Goal: Use online tool/utility: Utilize a website feature to perform a specific function

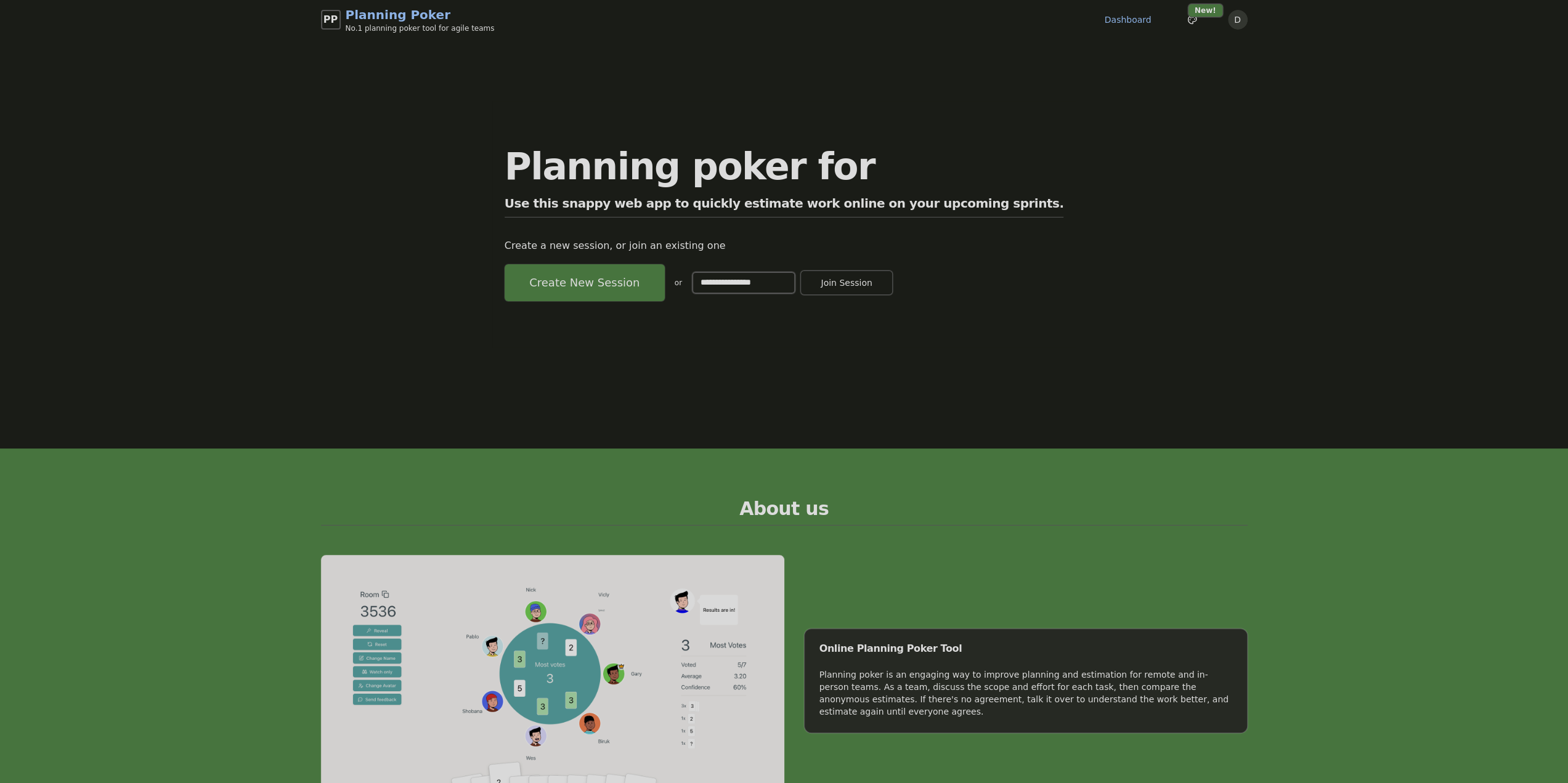
click at [631, 278] on button "Create New Session" at bounding box center [585, 282] width 160 height 37
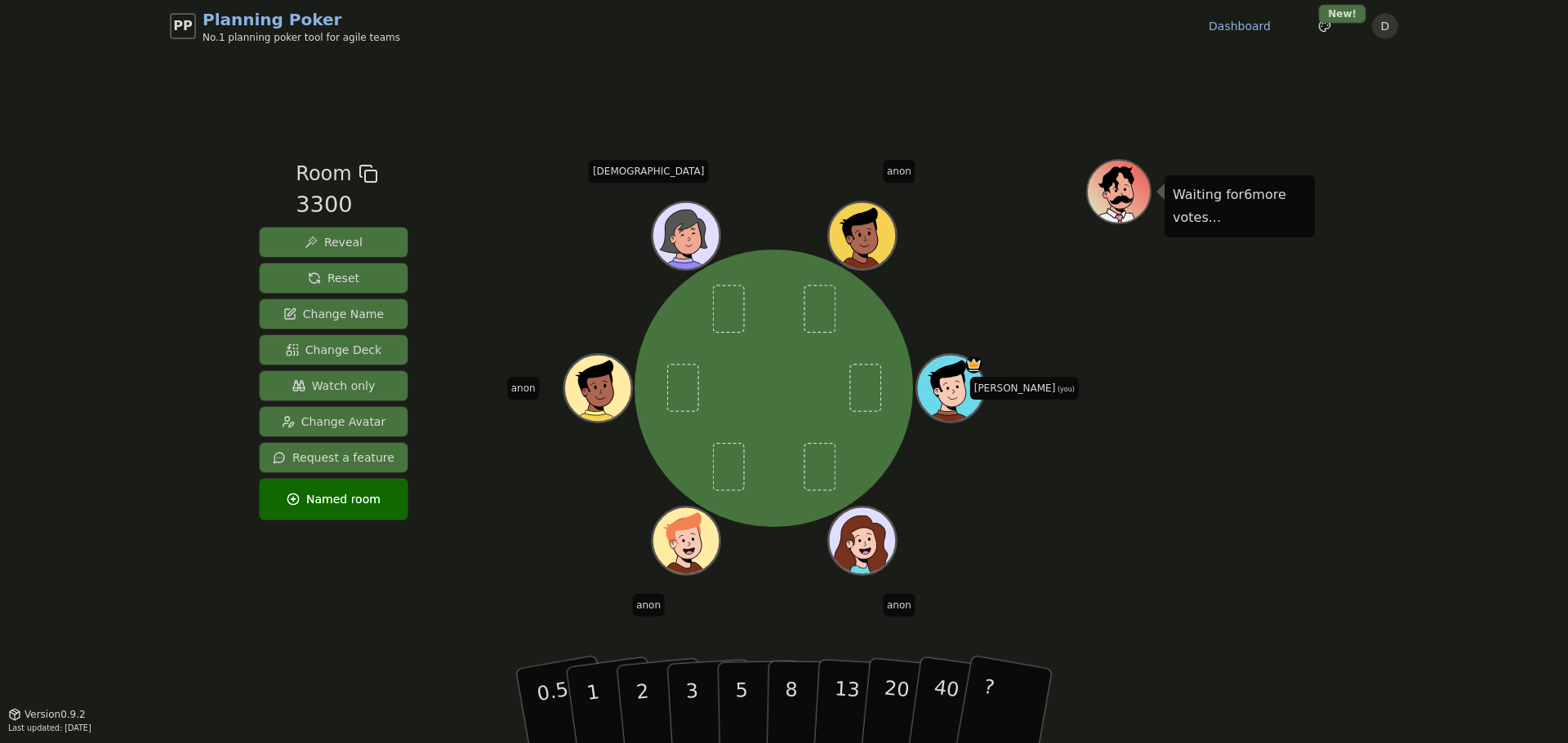
click at [325, 386] on span "Watch only" at bounding box center [334, 385] width 83 height 16
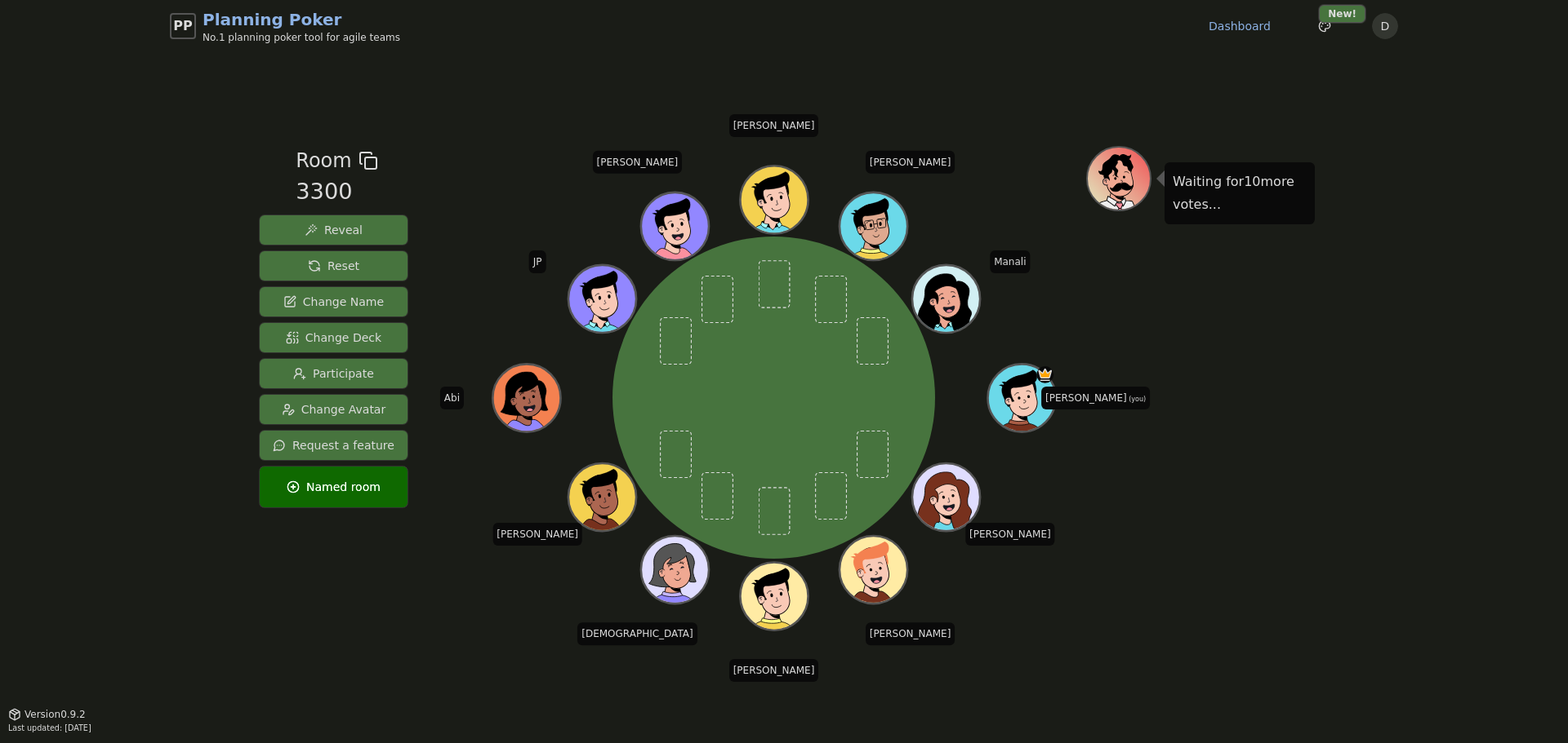
click at [141, 223] on div "PP Planning Poker No.1 planning poker tool for agile teams Dashboard Toggle the…" at bounding box center [784, 372] width 1568 height 743
click at [1430, 344] on div "PP Planning Poker No.1 planning poker tool for agile teams Dashboard Toggle the…" at bounding box center [784, 372] width 1568 height 743
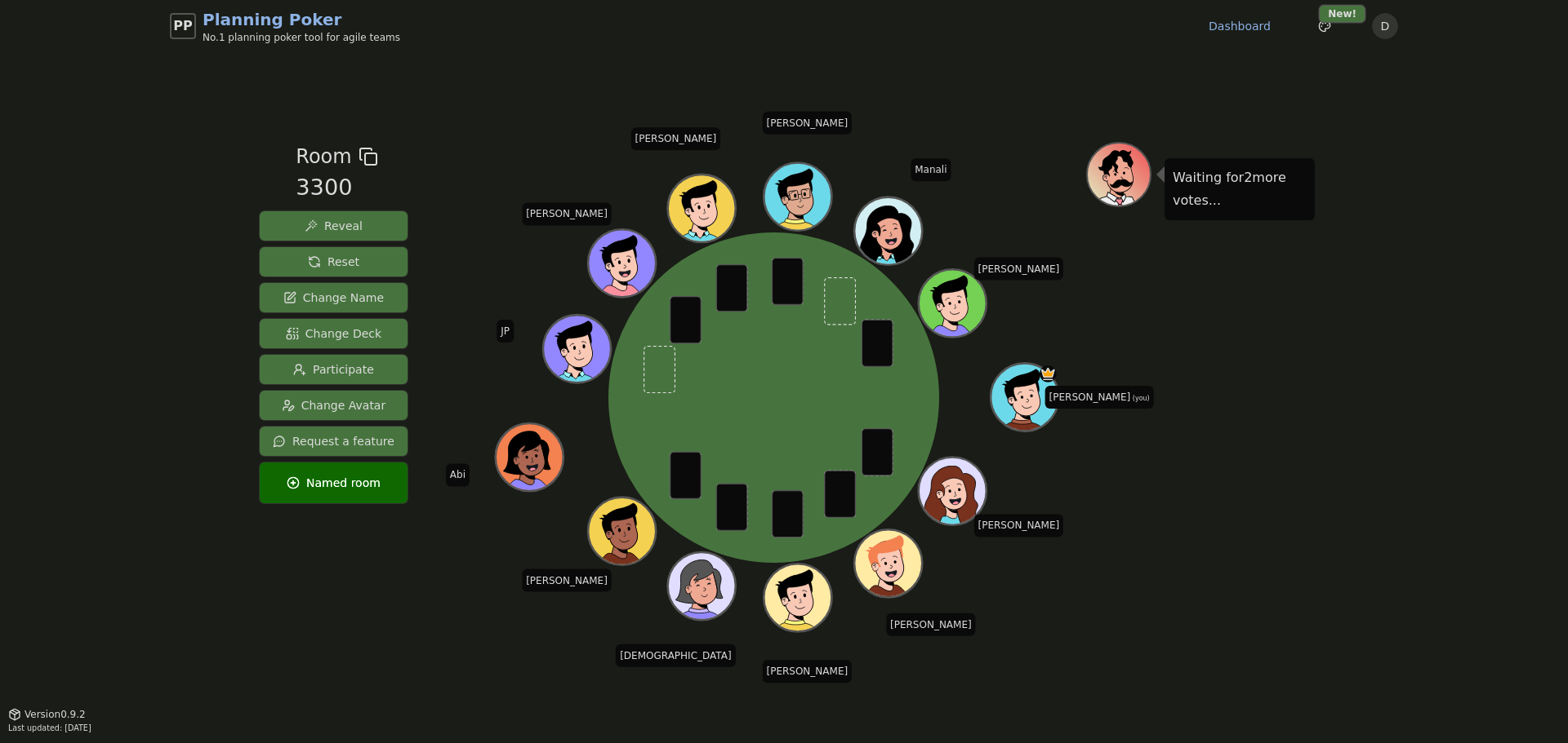
click at [357, 222] on button "Reveal" at bounding box center [333, 226] width 148 height 30
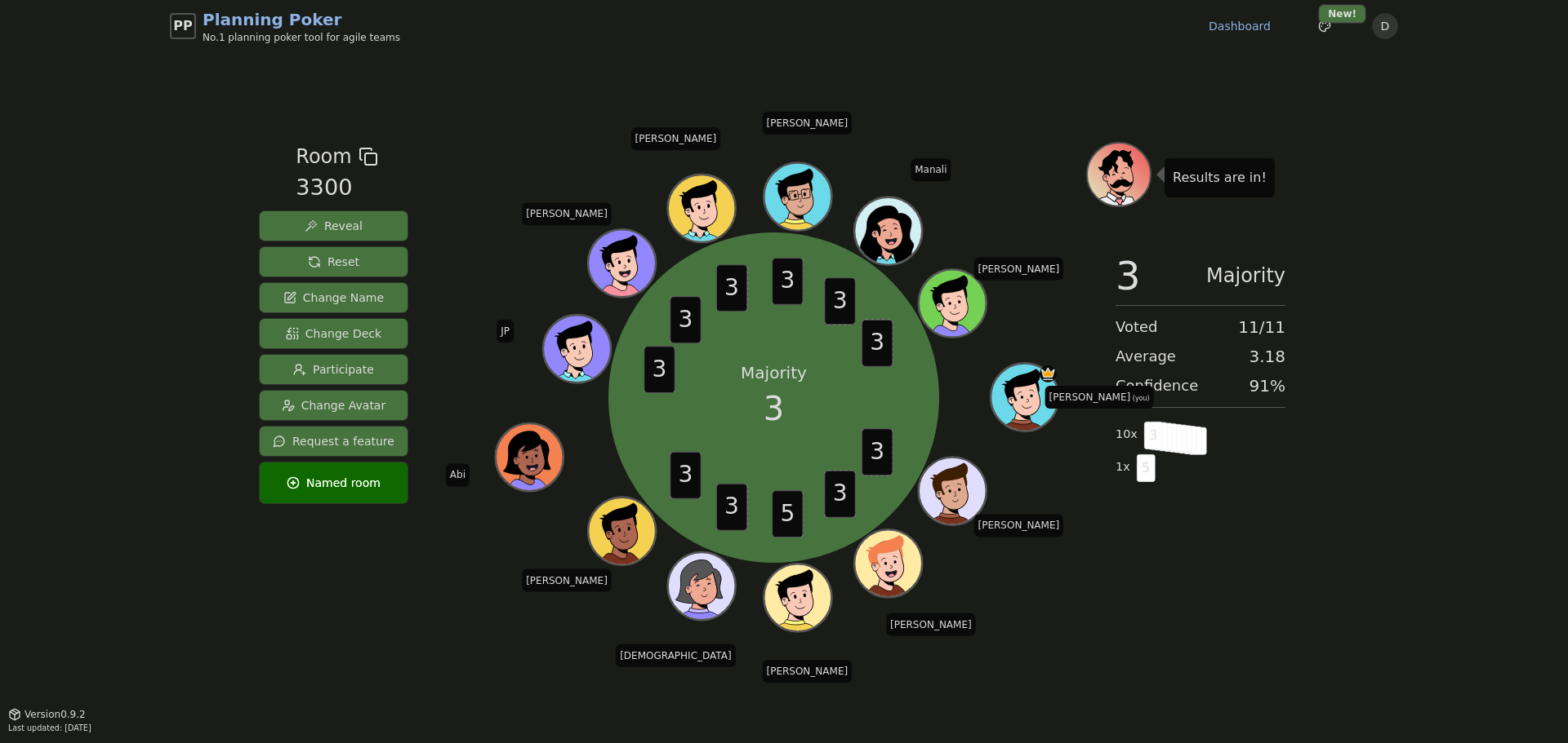
click at [373, 260] on button "Reset" at bounding box center [333, 262] width 148 height 30
click at [333, 257] on span "Reset" at bounding box center [334, 262] width 52 height 16
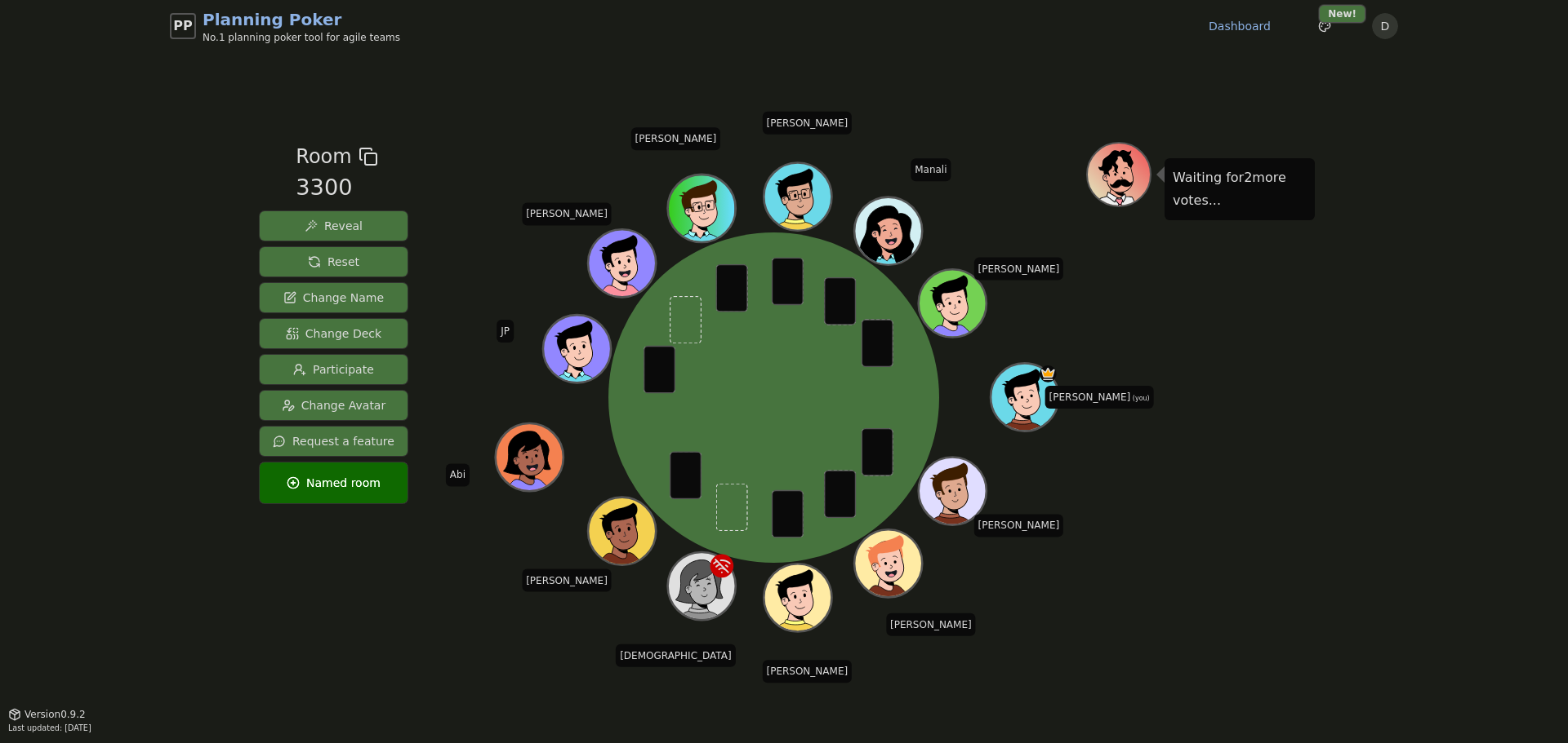
click at [350, 221] on span "Reveal" at bounding box center [333, 225] width 58 height 16
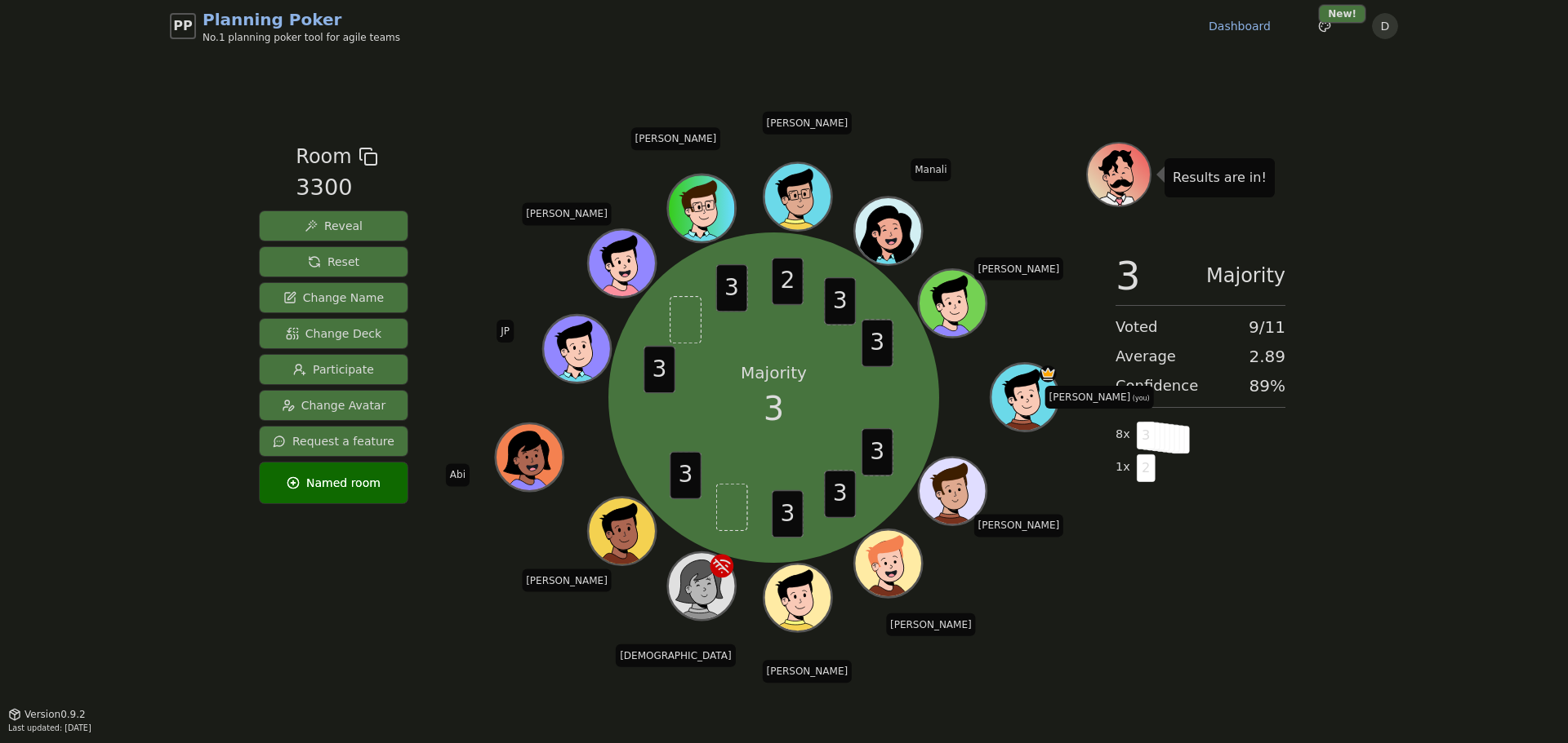
click at [308, 258] on span "Reset" at bounding box center [334, 262] width 52 height 16
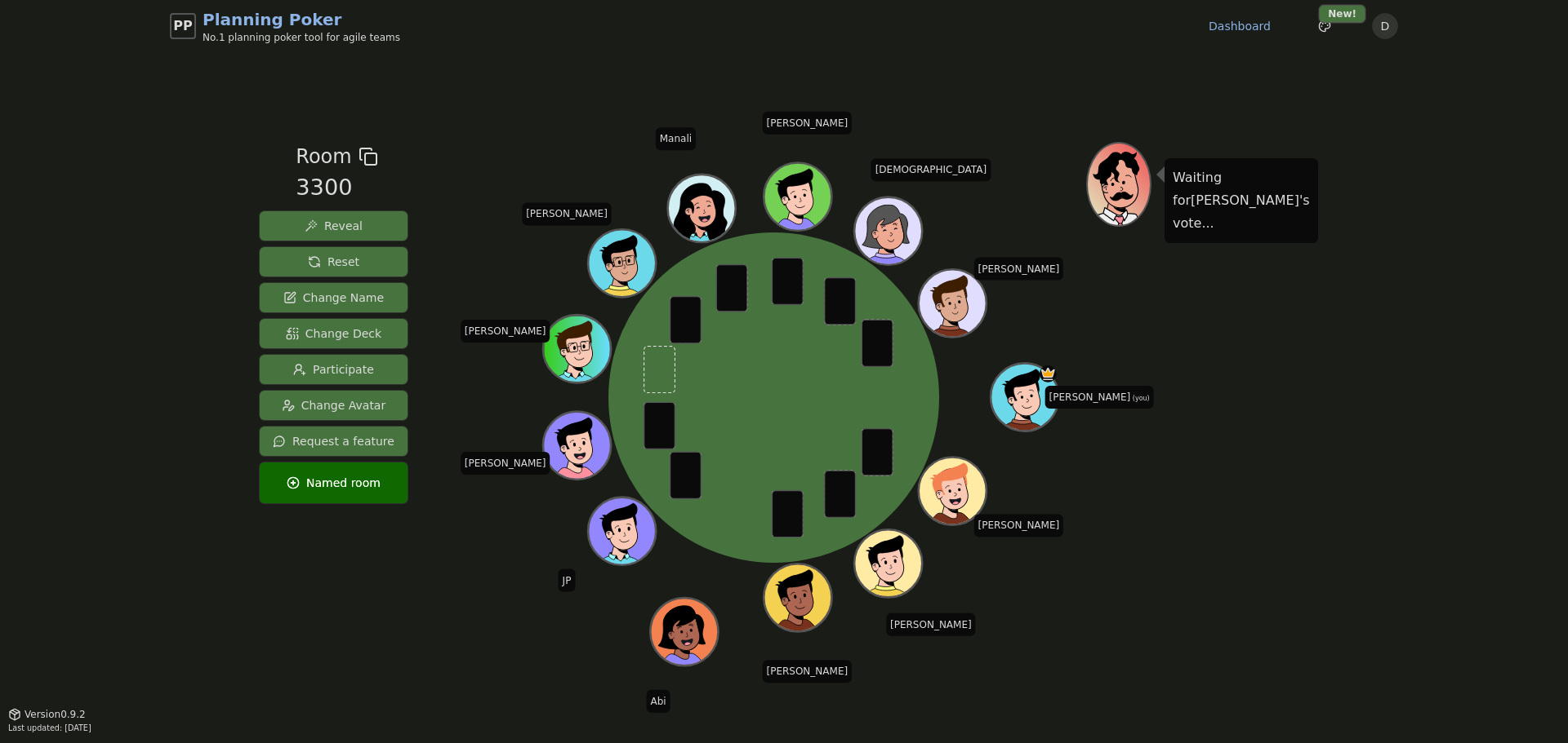
click at [371, 226] on button "Reveal" at bounding box center [333, 226] width 148 height 30
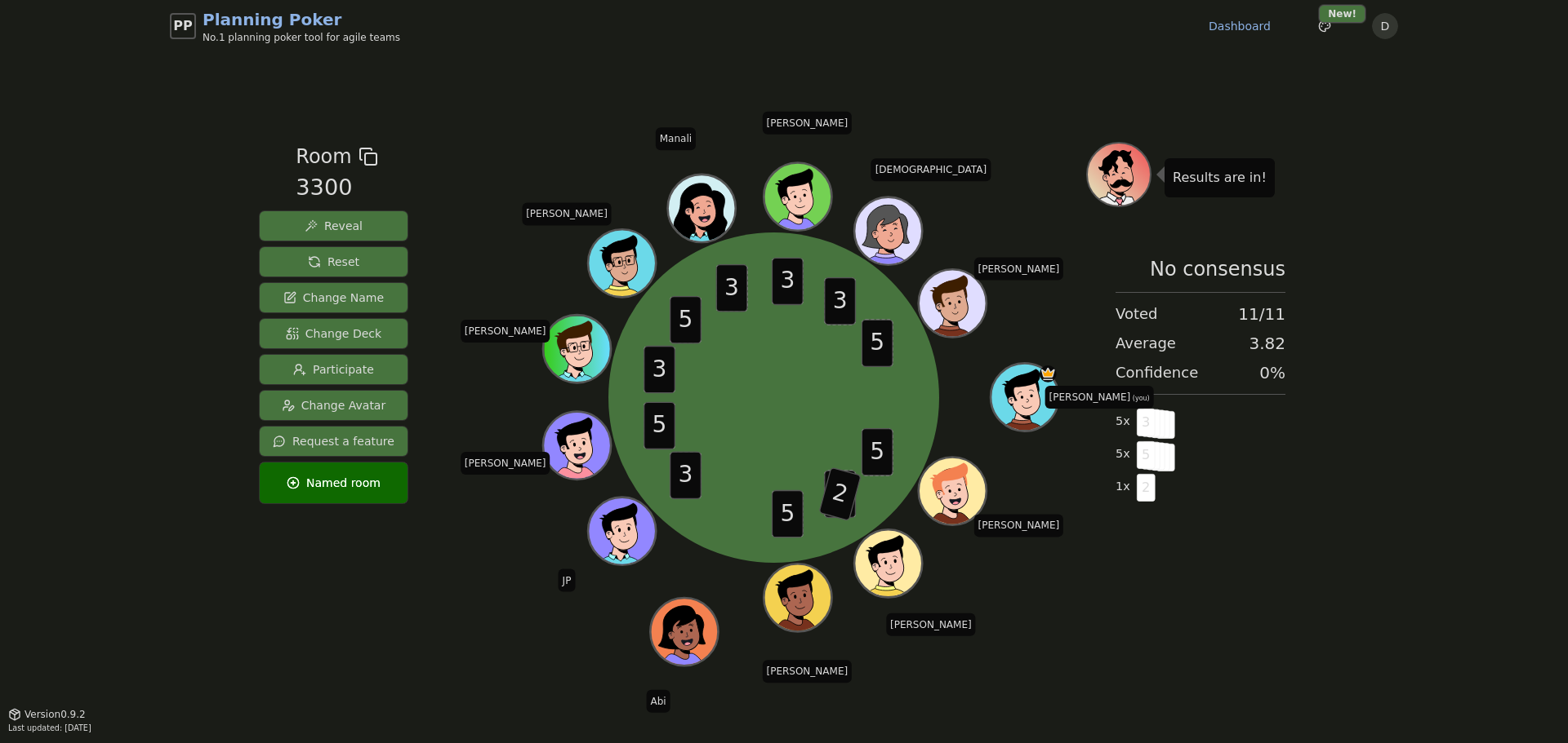
click at [311, 266] on span "Reset" at bounding box center [334, 262] width 52 height 16
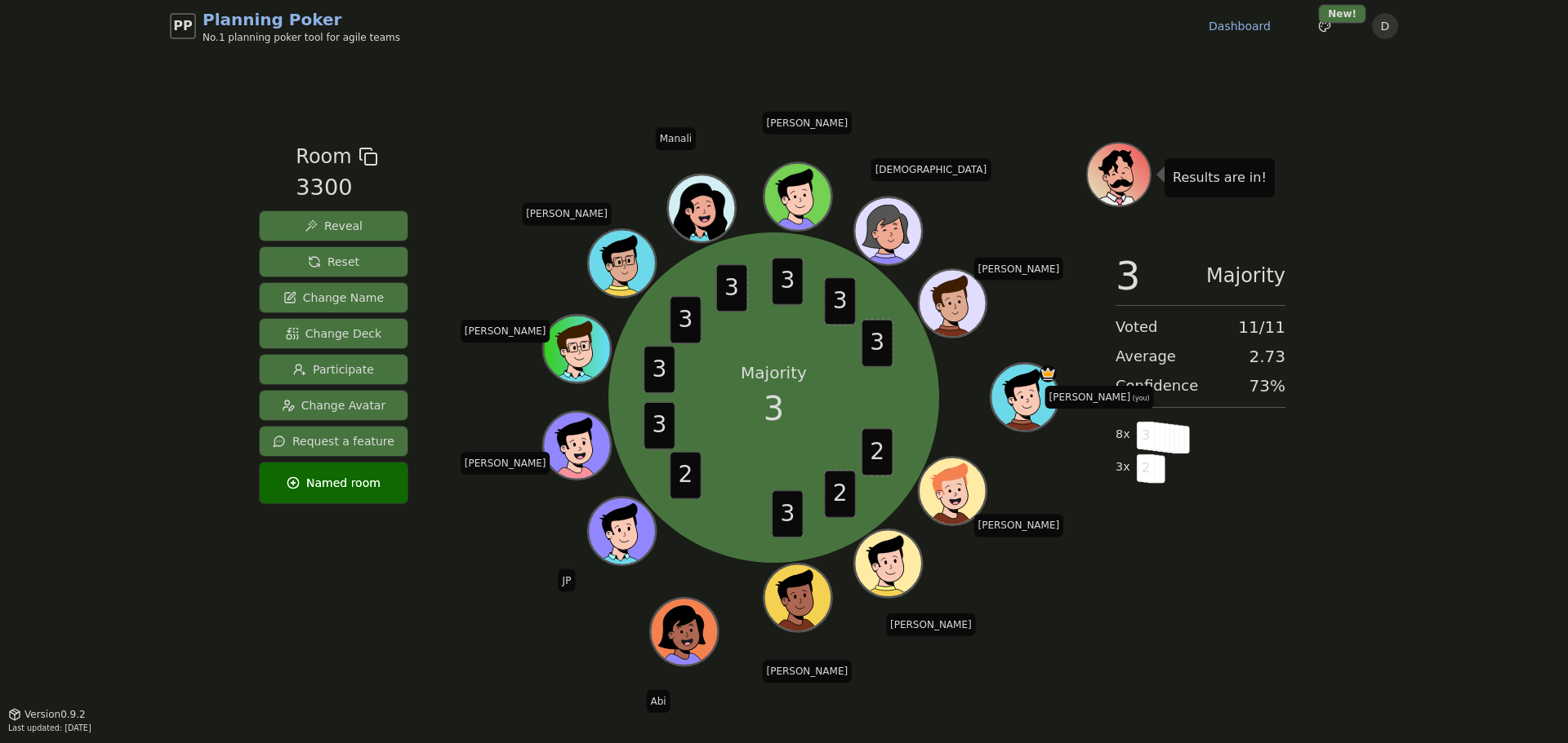
click at [284, 258] on button "Reset" at bounding box center [333, 262] width 148 height 30
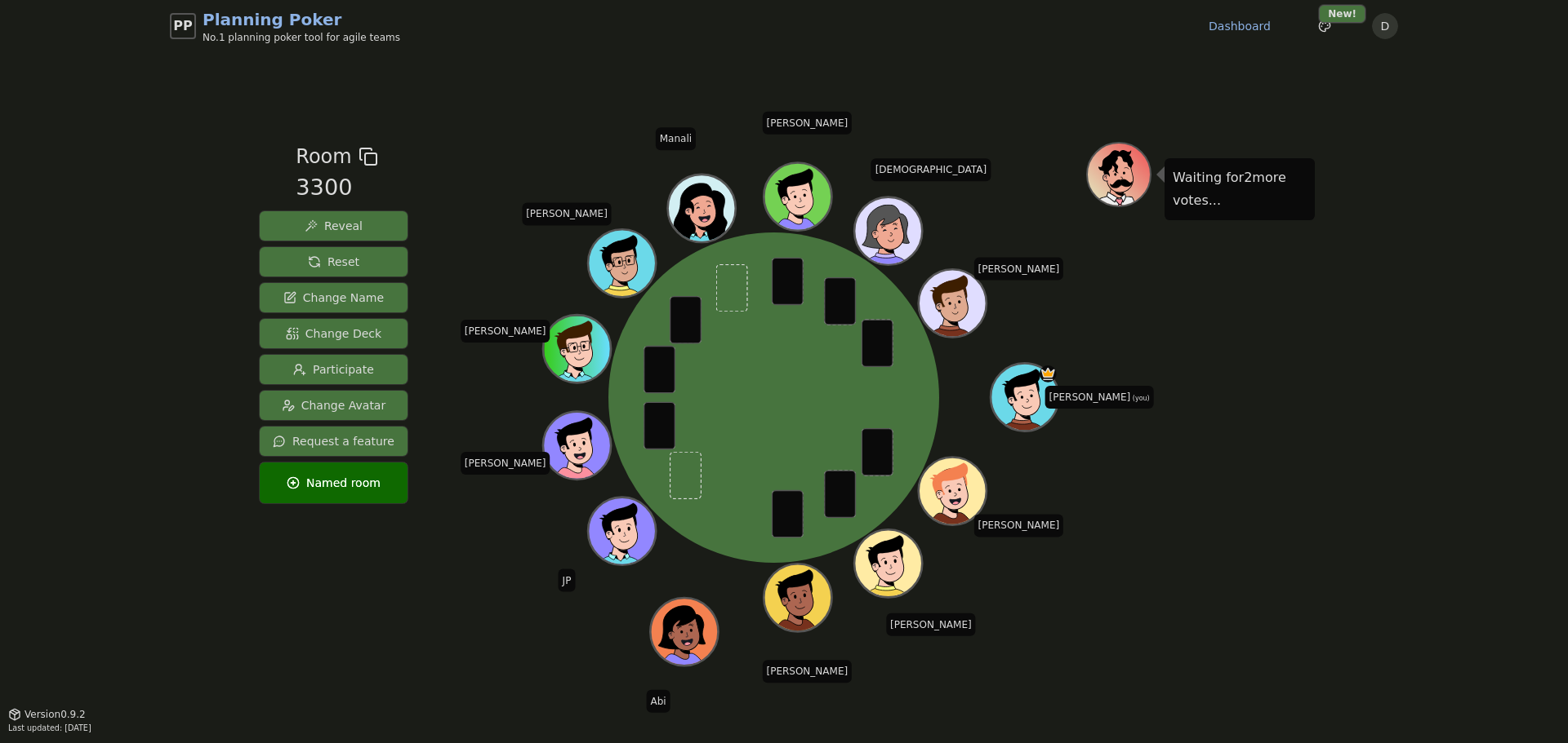
click at [346, 224] on span "Reveal" at bounding box center [333, 225] width 58 height 16
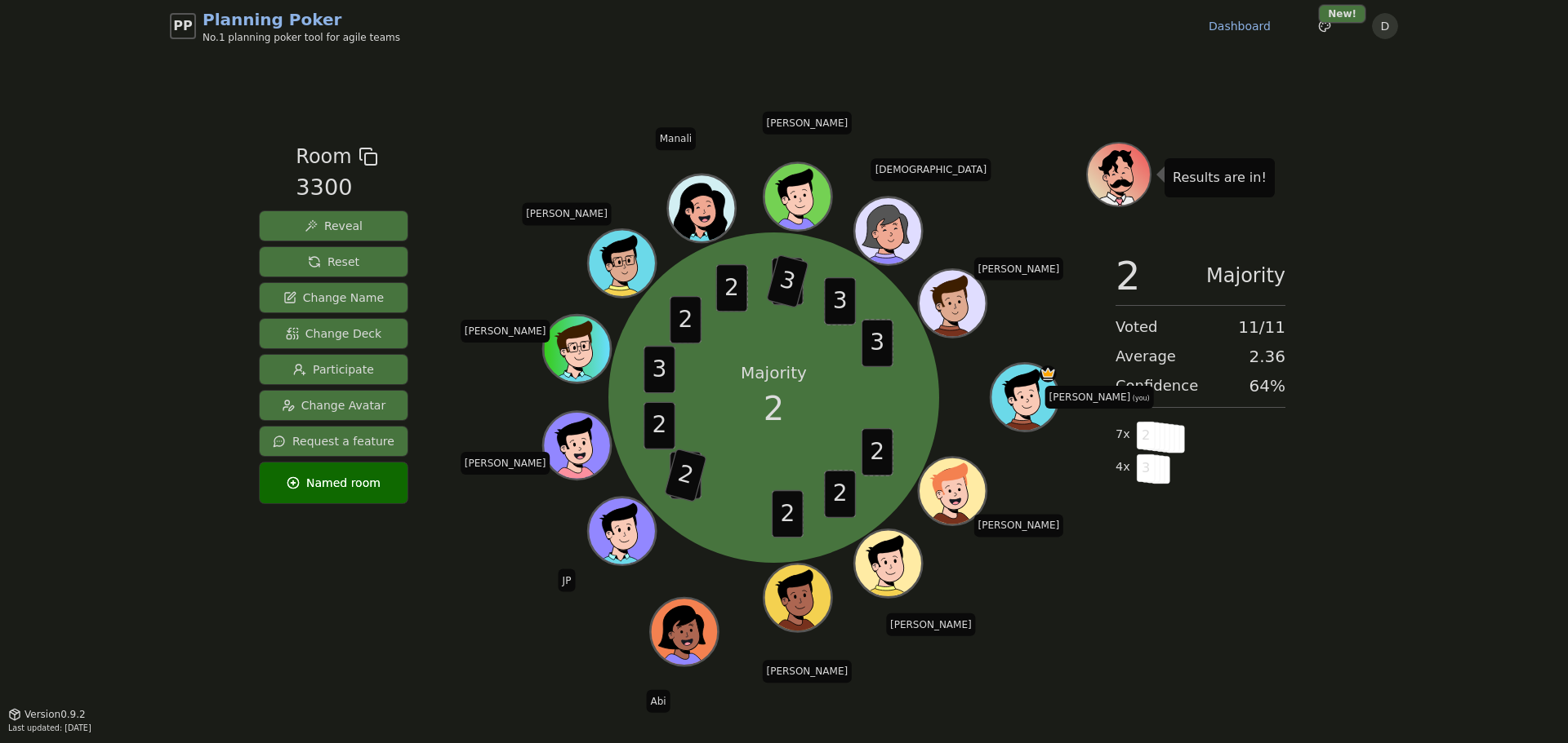
click at [309, 263] on span "Reset" at bounding box center [334, 262] width 52 height 16
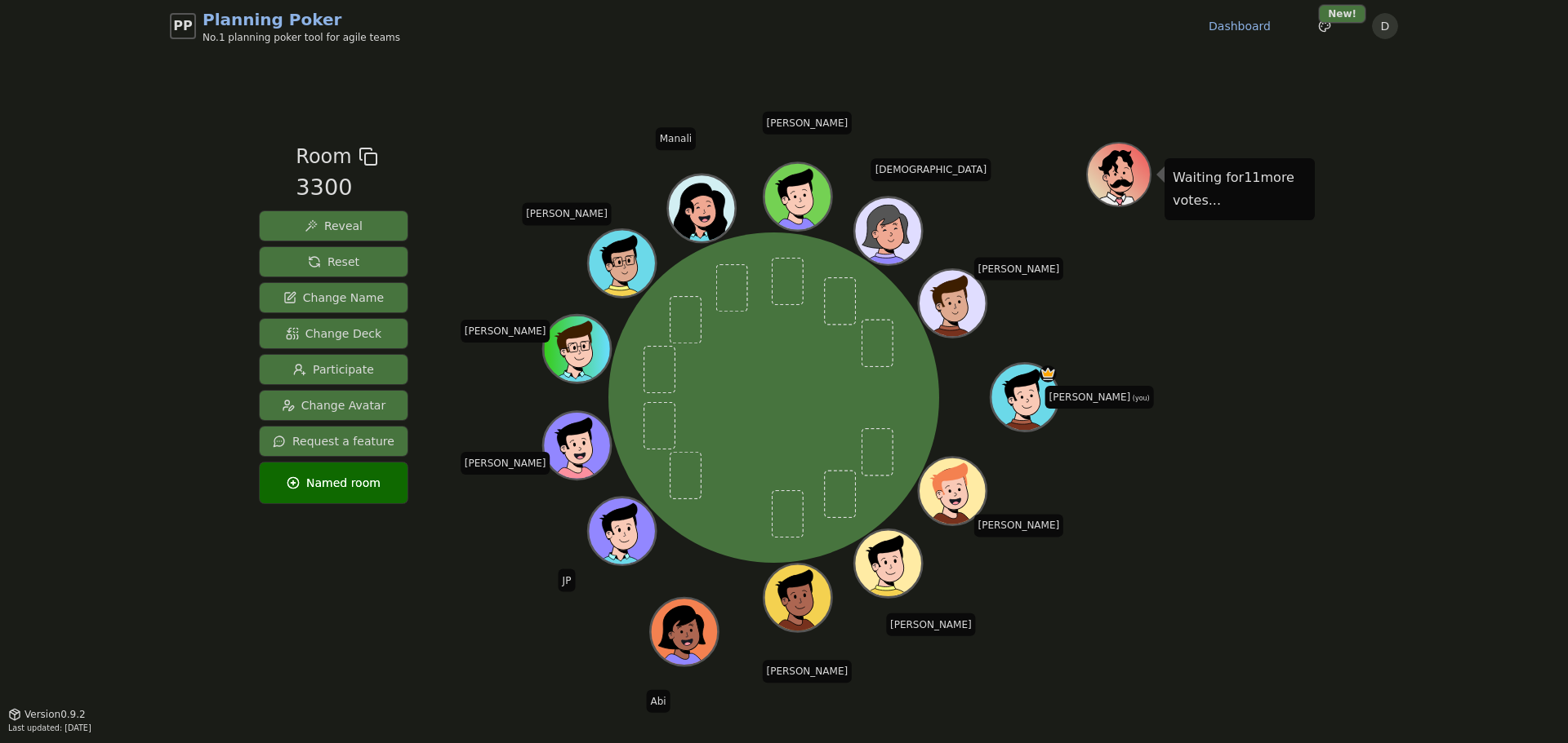
click at [126, 165] on div "PP Planning Poker No.1 planning poker tool for agile teams Dashboard Toggle the…" at bounding box center [784, 372] width 1568 height 743
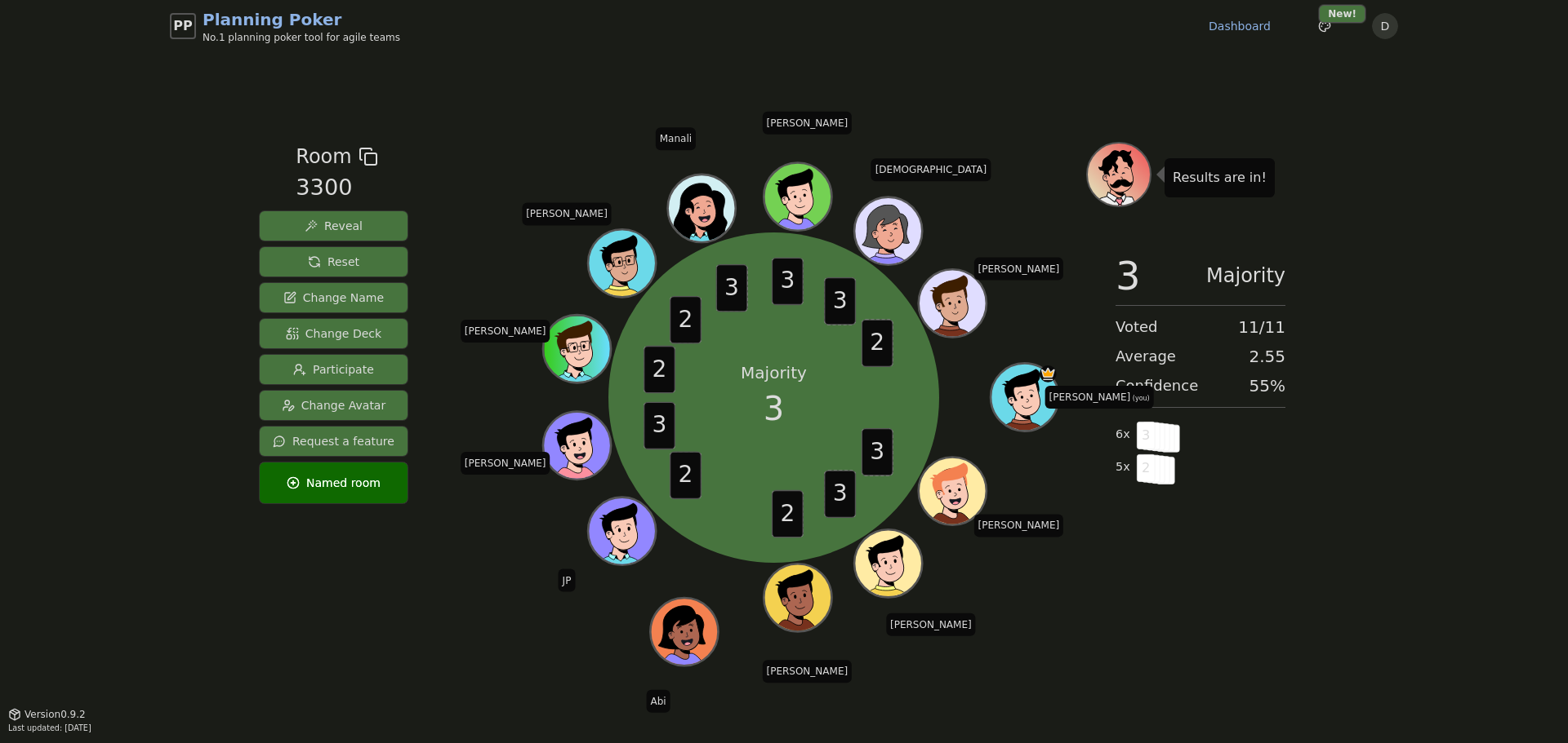
click at [343, 222] on span "Reveal" at bounding box center [333, 225] width 58 height 16
click at [1245, 624] on div "Results are in! 2 Majority Voted 11 / 11 Average 2.45 Confidence 55 % 6 x 2 5 x…" at bounding box center [1200, 382] width 229 height 482
click at [1490, 292] on div "PP Planning Poker No.1 planning poker tool for agile teams Dashboard Toggle the…" at bounding box center [784, 372] width 1568 height 743
click at [324, 257] on span "Reset" at bounding box center [334, 262] width 52 height 16
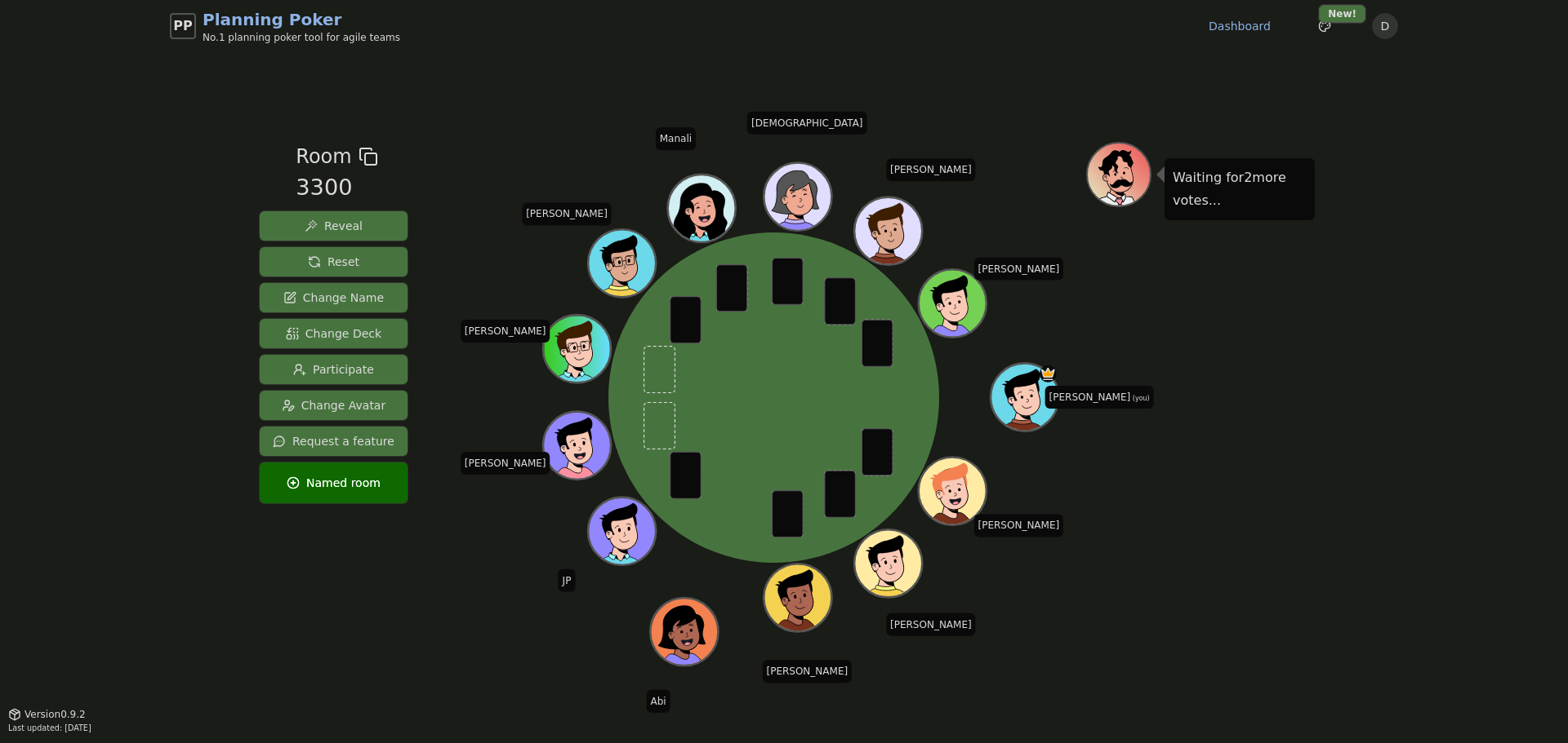
click at [347, 229] on span "Reveal" at bounding box center [333, 225] width 58 height 16
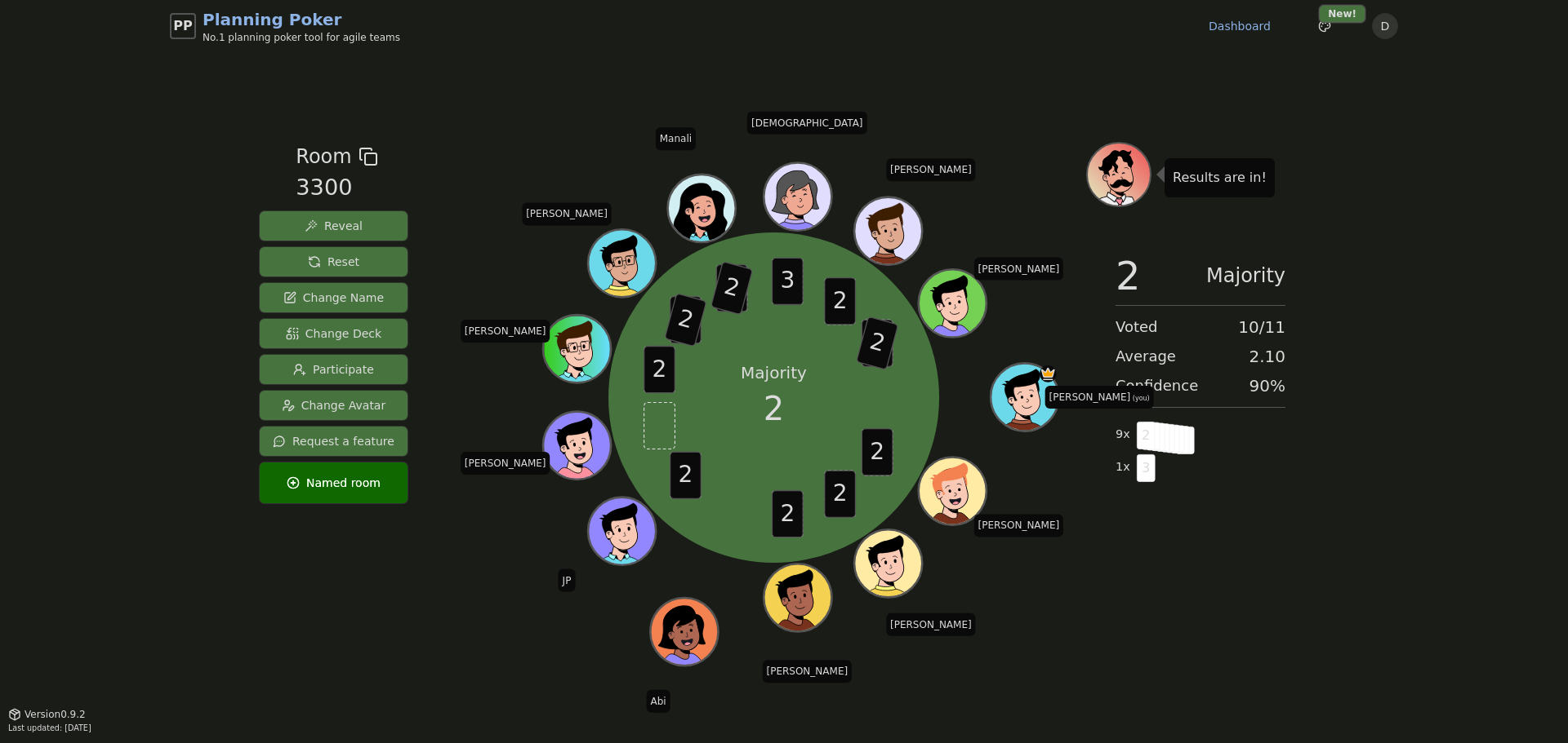
click at [1389, 585] on div "PP Planning Poker No.1 planning poker tool for agile teams Dashboard Toggle the…" at bounding box center [784, 372] width 1568 height 743
click at [309, 254] on span "Reset" at bounding box center [334, 262] width 52 height 16
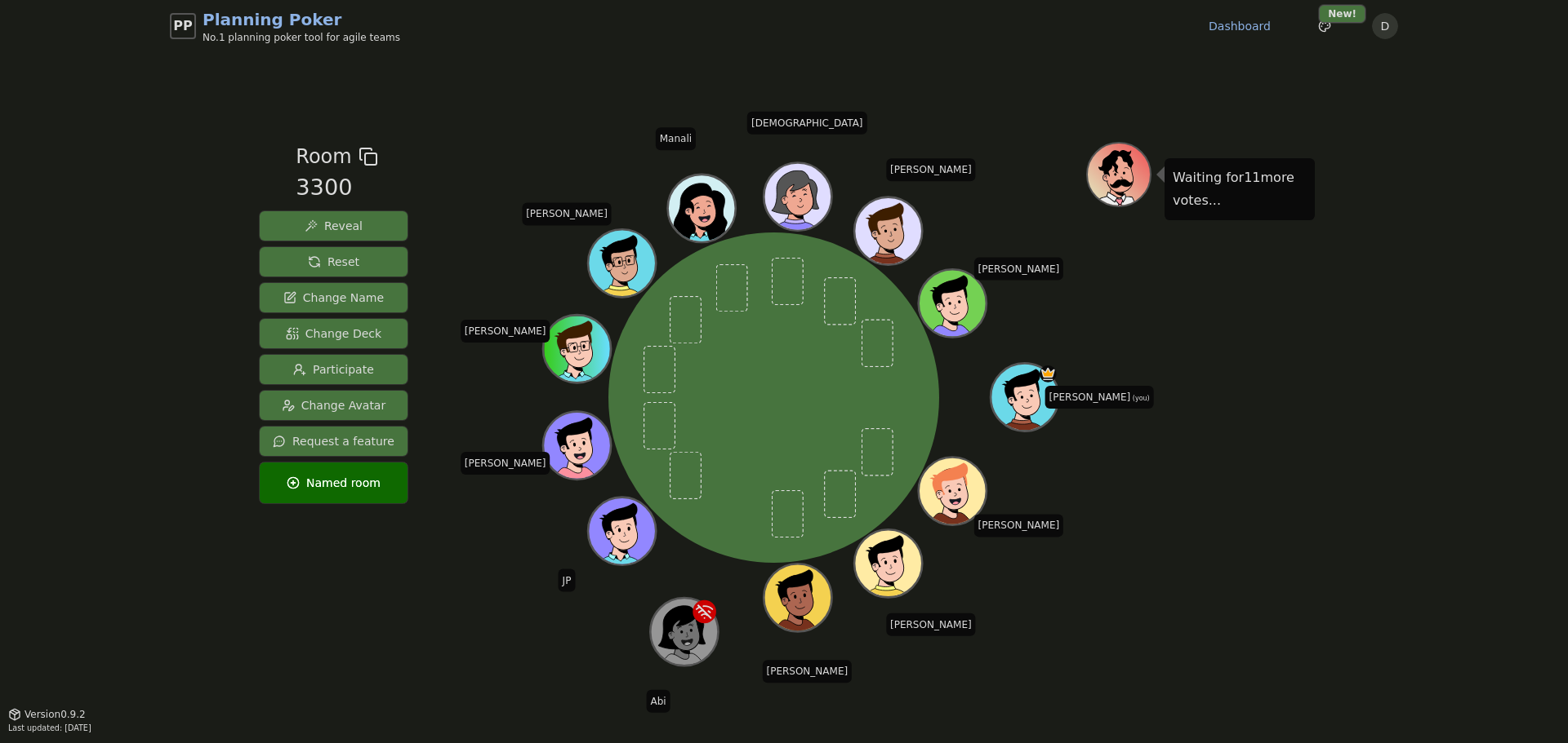
click at [199, 480] on div "PP Planning Poker No.1 planning poker tool for agile teams Dashboard Toggle the…" at bounding box center [784, 372] width 1568 height 743
click at [1239, 537] on div "Waiting for 11 more votes..." at bounding box center [1200, 382] width 229 height 482
click at [774, 46] on div "PP Planning Poker No.1 planning poker tool for agile teams Dashboard Toggle the…" at bounding box center [784, 26] width 1228 height 53
click at [1278, 402] on div "Waiting for 11 more votes..." at bounding box center [1200, 382] width 229 height 482
click at [110, 231] on div "PP Planning Poker No.1 planning poker tool for agile teams Dashboard Toggle the…" at bounding box center [784, 372] width 1568 height 743
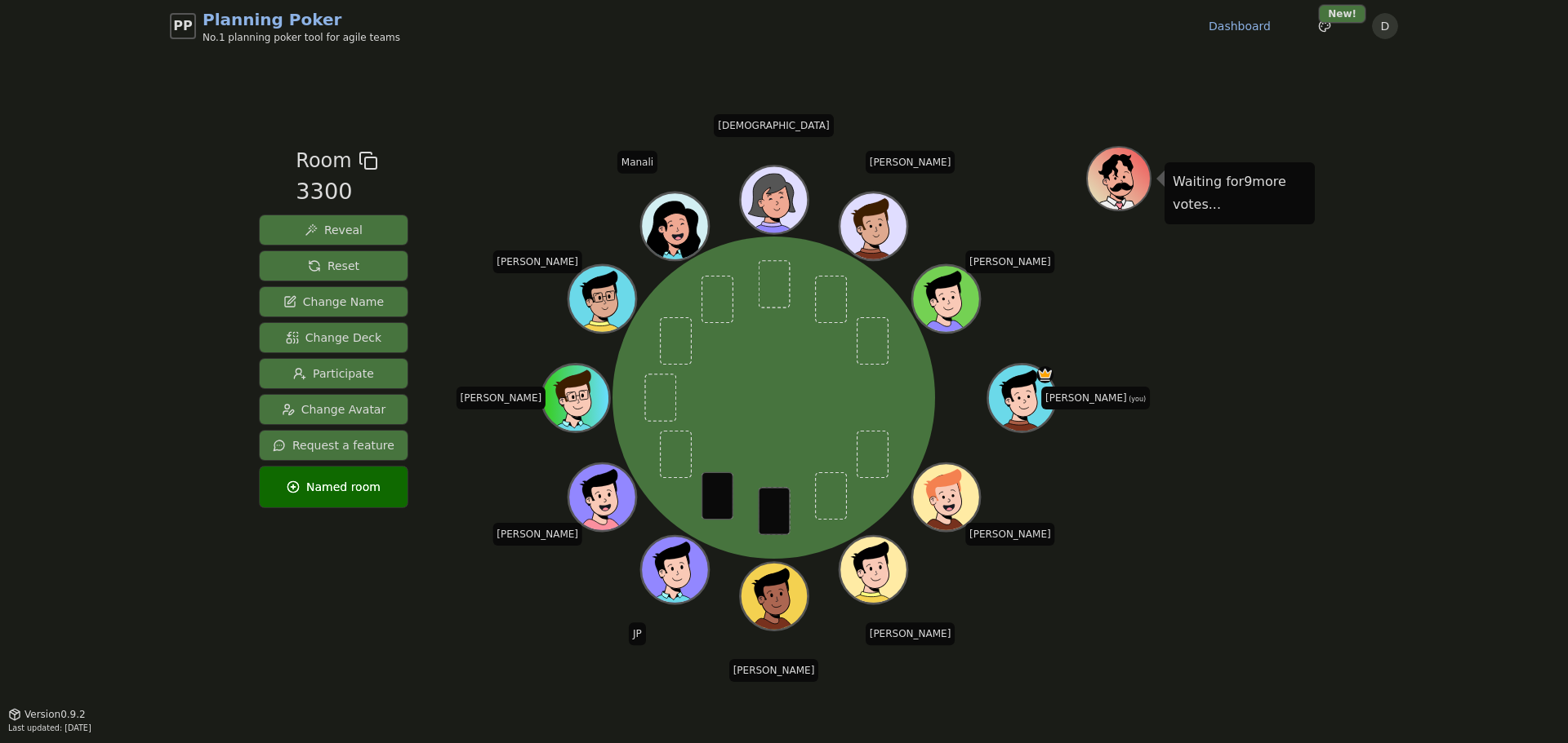
click at [363, 643] on div "Room 3300 Reveal Reset Change Name Change Deck Participate Change Avatar Reques…" at bounding box center [784, 383] width 1061 height 662
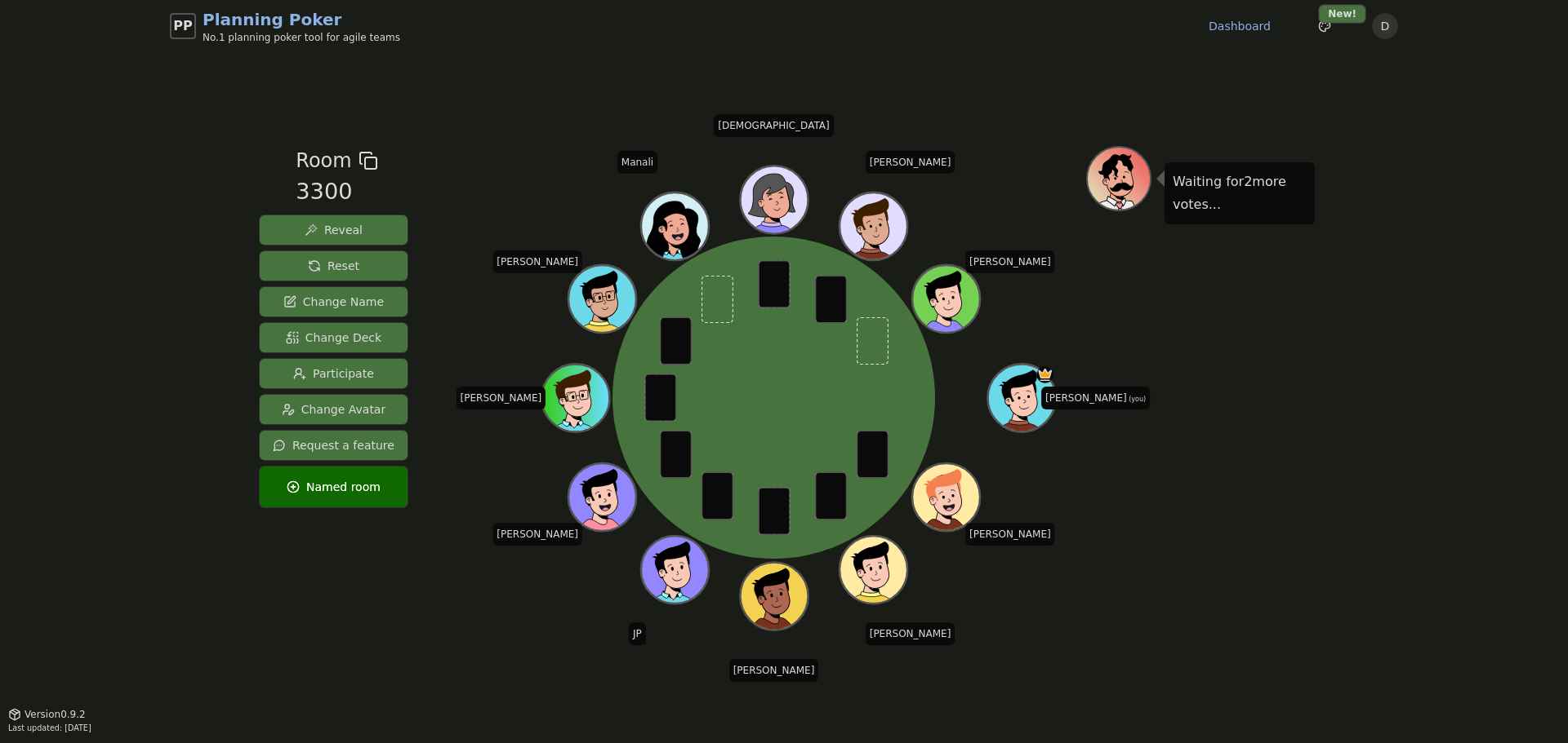
click at [364, 231] on button "Reveal" at bounding box center [333, 230] width 148 height 30
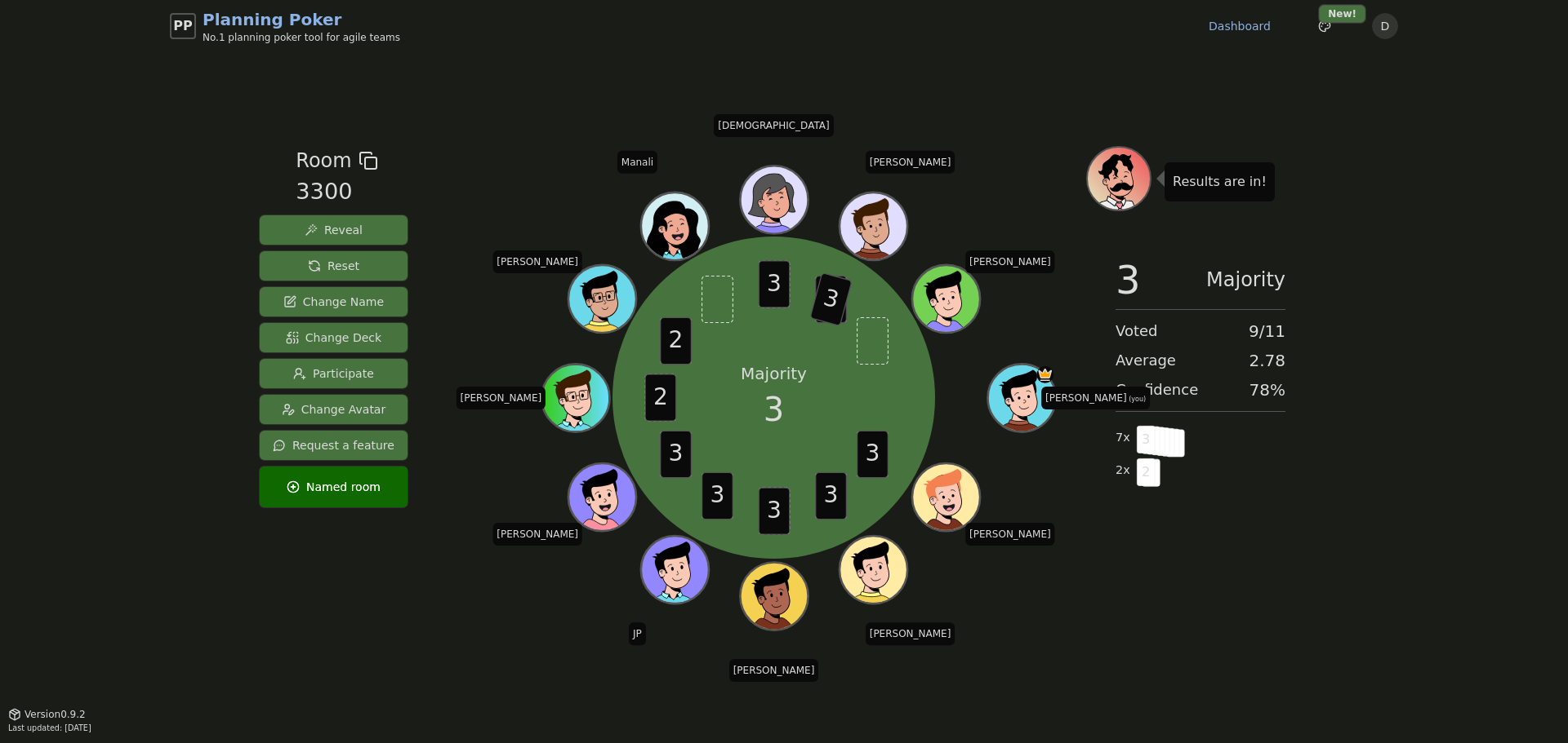
drag, startPoint x: 305, startPoint y: 267, endPoint x: 286, endPoint y: 267, distance: 19.0
click at [308, 267] on span "Reset" at bounding box center [334, 266] width 52 height 16
click at [488, 639] on div "Room 3300 Reveal Reset Change Name Change Deck Participate Change Avatar Reques…" at bounding box center [784, 383] width 1061 height 662
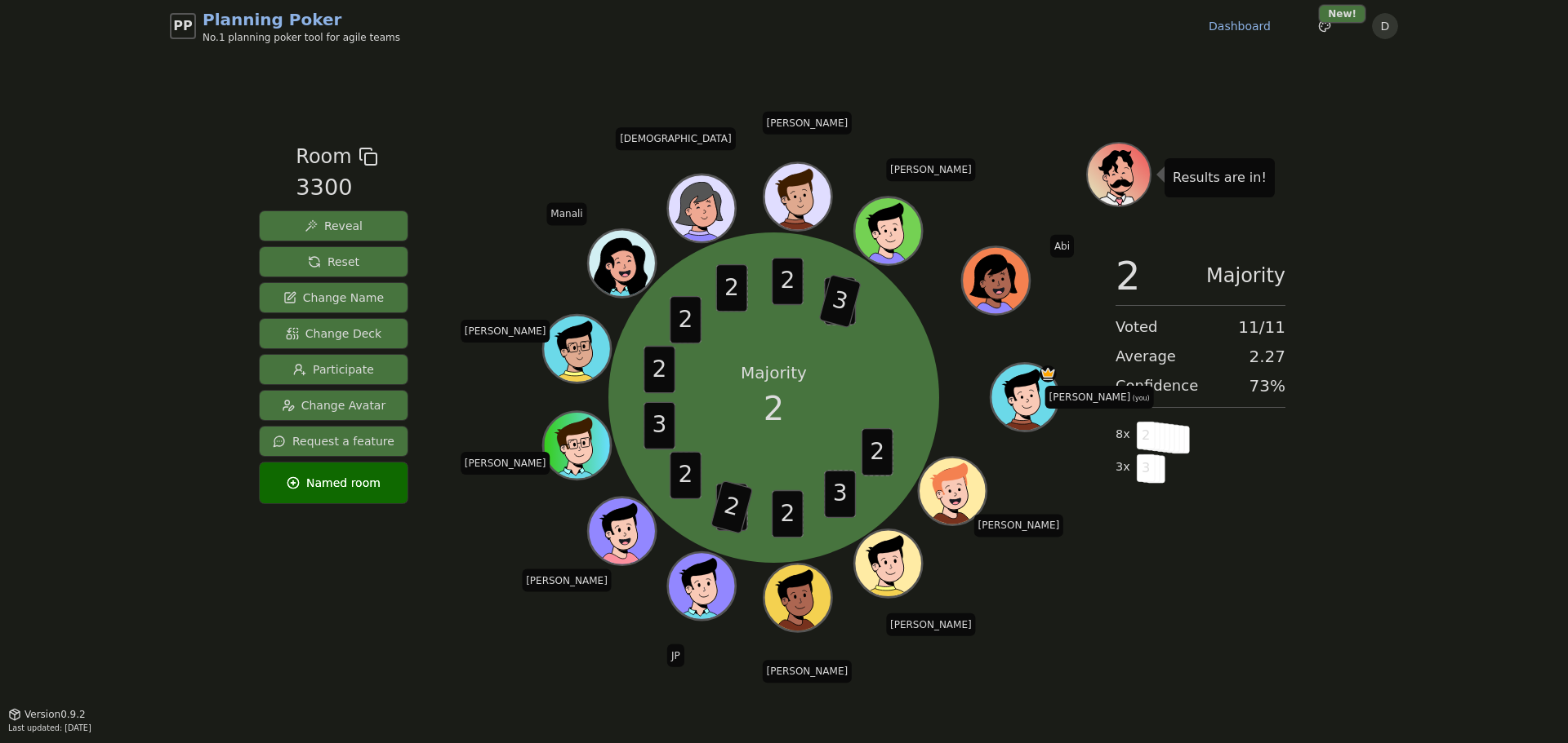
click at [337, 261] on span "Reset" at bounding box center [334, 262] width 52 height 16
click at [344, 261] on span "Reset" at bounding box center [334, 262] width 52 height 16
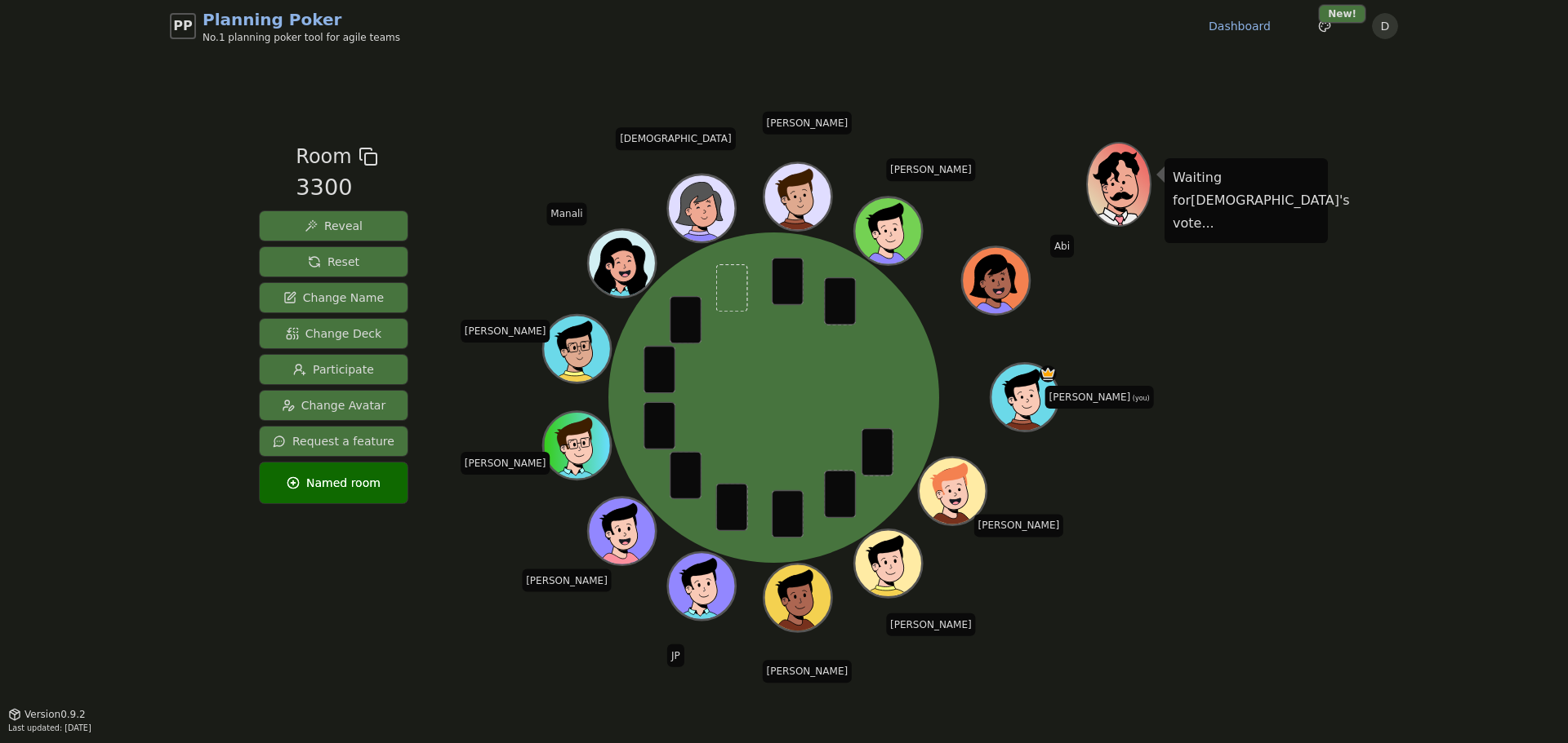
click at [337, 226] on span "Reveal" at bounding box center [333, 225] width 58 height 16
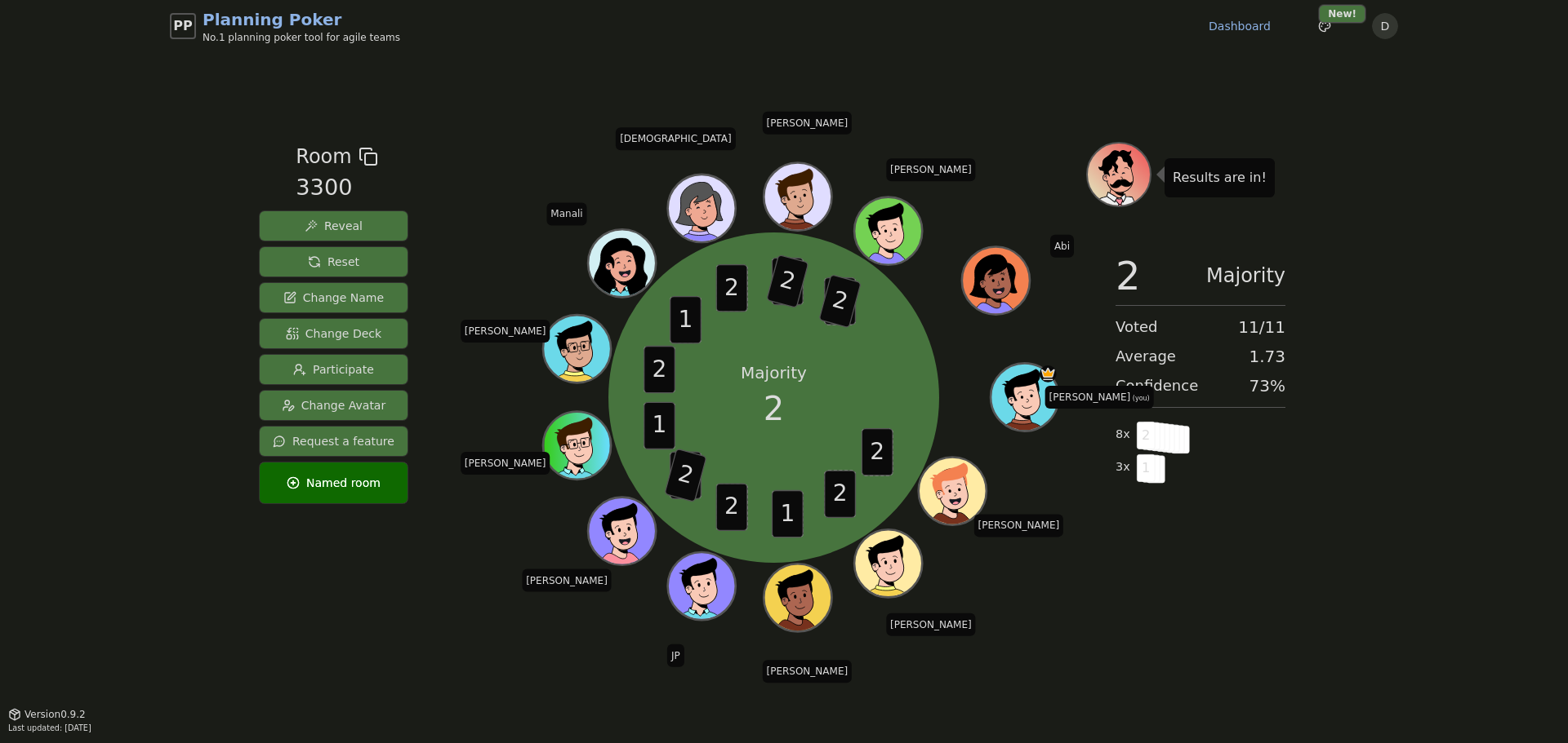
click at [312, 258] on span "Reset" at bounding box center [334, 262] width 52 height 16
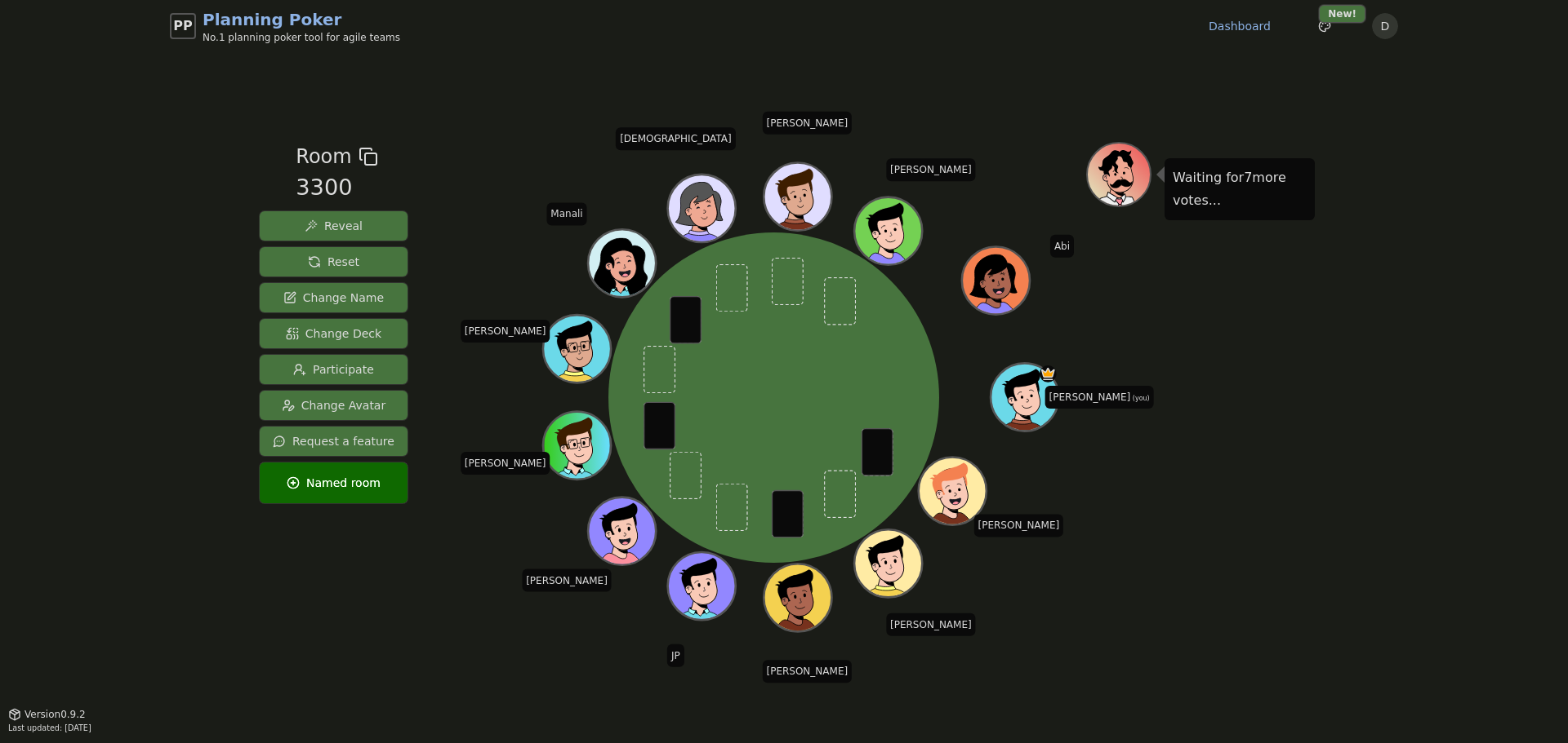
click at [1260, 552] on div "Waiting for 7 more votes..." at bounding box center [1200, 382] width 229 height 482
click at [1248, 339] on div "Waiting for 7 more votes..." at bounding box center [1200, 382] width 229 height 482
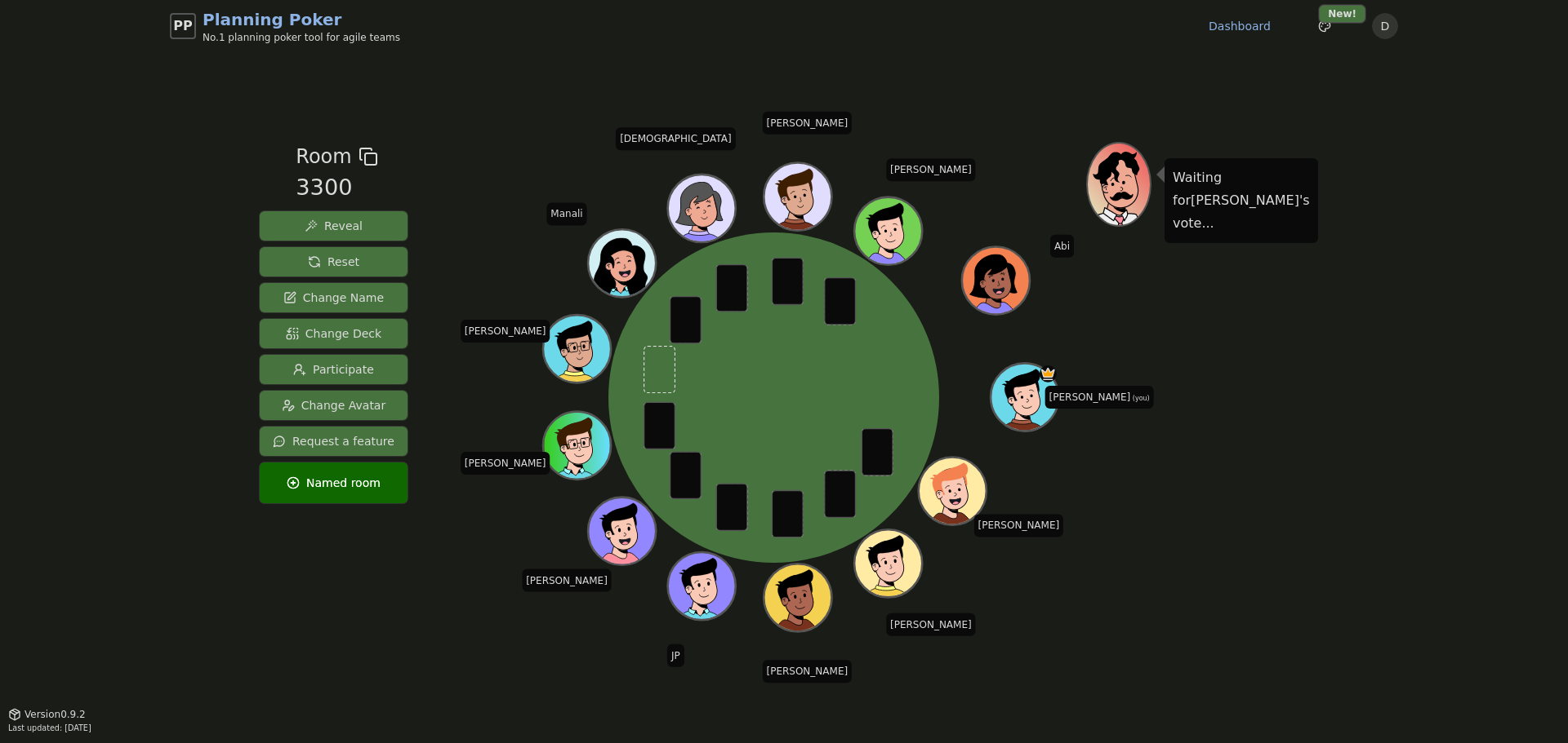
click at [353, 226] on span "Reveal" at bounding box center [333, 225] width 58 height 16
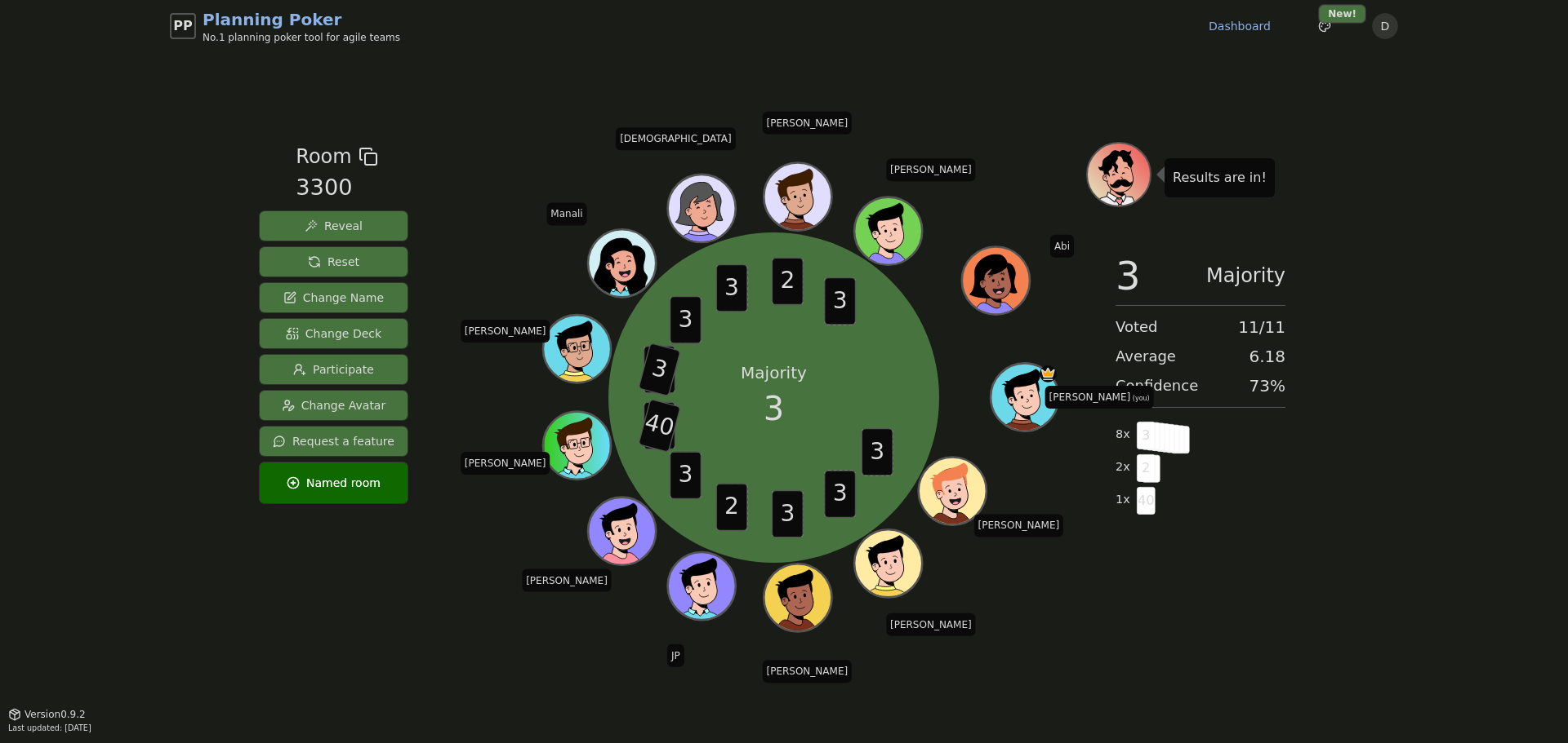
click at [334, 263] on span "Reset" at bounding box center [334, 262] width 52 height 16
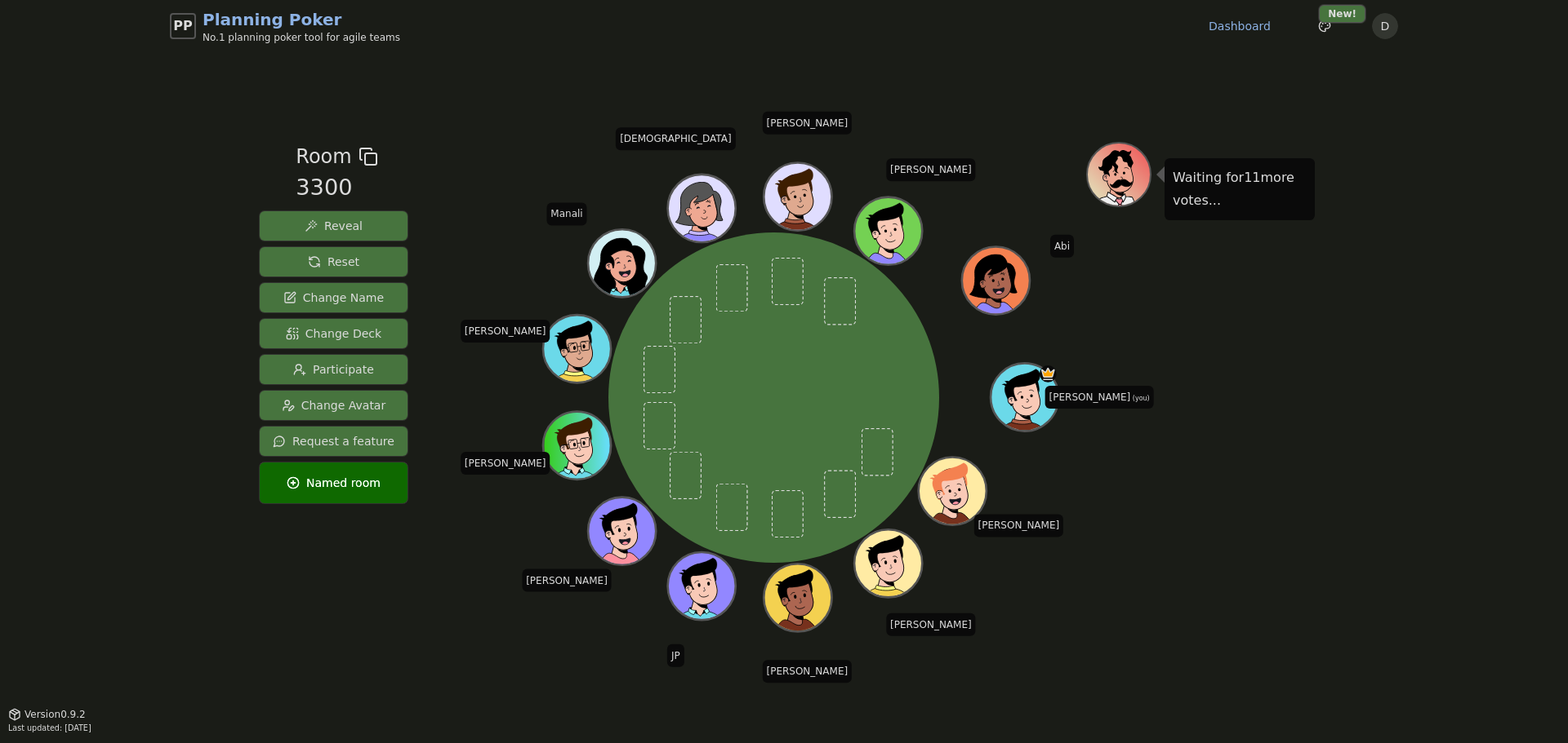
click at [87, 168] on div "PP Planning Poker No.1 planning poker tool for agile teams Dashboard Toggle the…" at bounding box center [784, 372] width 1568 height 743
click at [1257, 511] on div "Waiting for 11 more votes..." at bounding box center [1200, 382] width 229 height 482
click at [1298, 339] on div "Waiting for 11 more votes..." at bounding box center [1200, 382] width 229 height 482
click at [417, 573] on div "Room 3300 Reveal Reset Change Name Change Deck Participate Change Avatar Reques…" at bounding box center [784, 382] width 1061 height 482
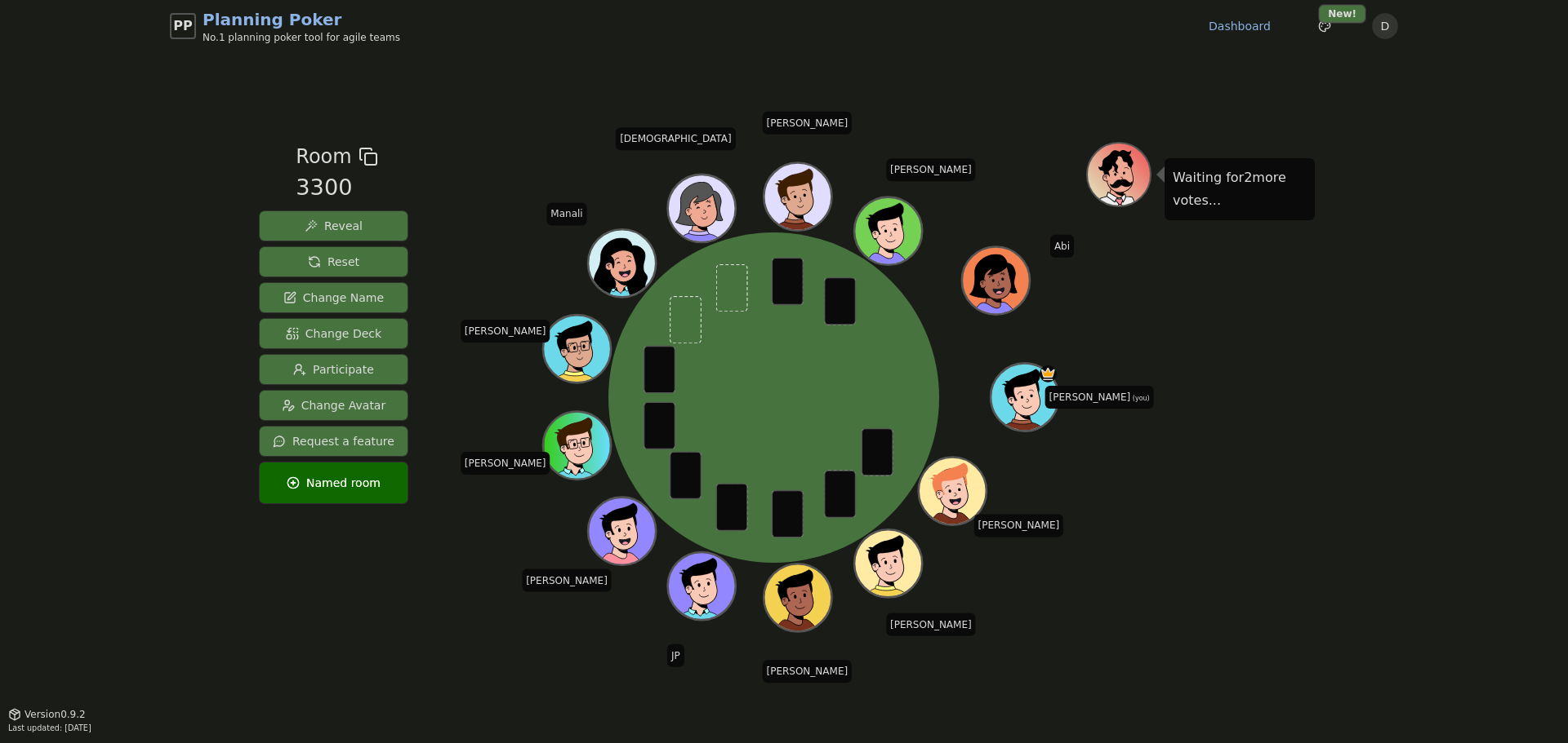
click at [371, 226] on button "Reveal" at bounding box center [333, 226] width 148 height 30
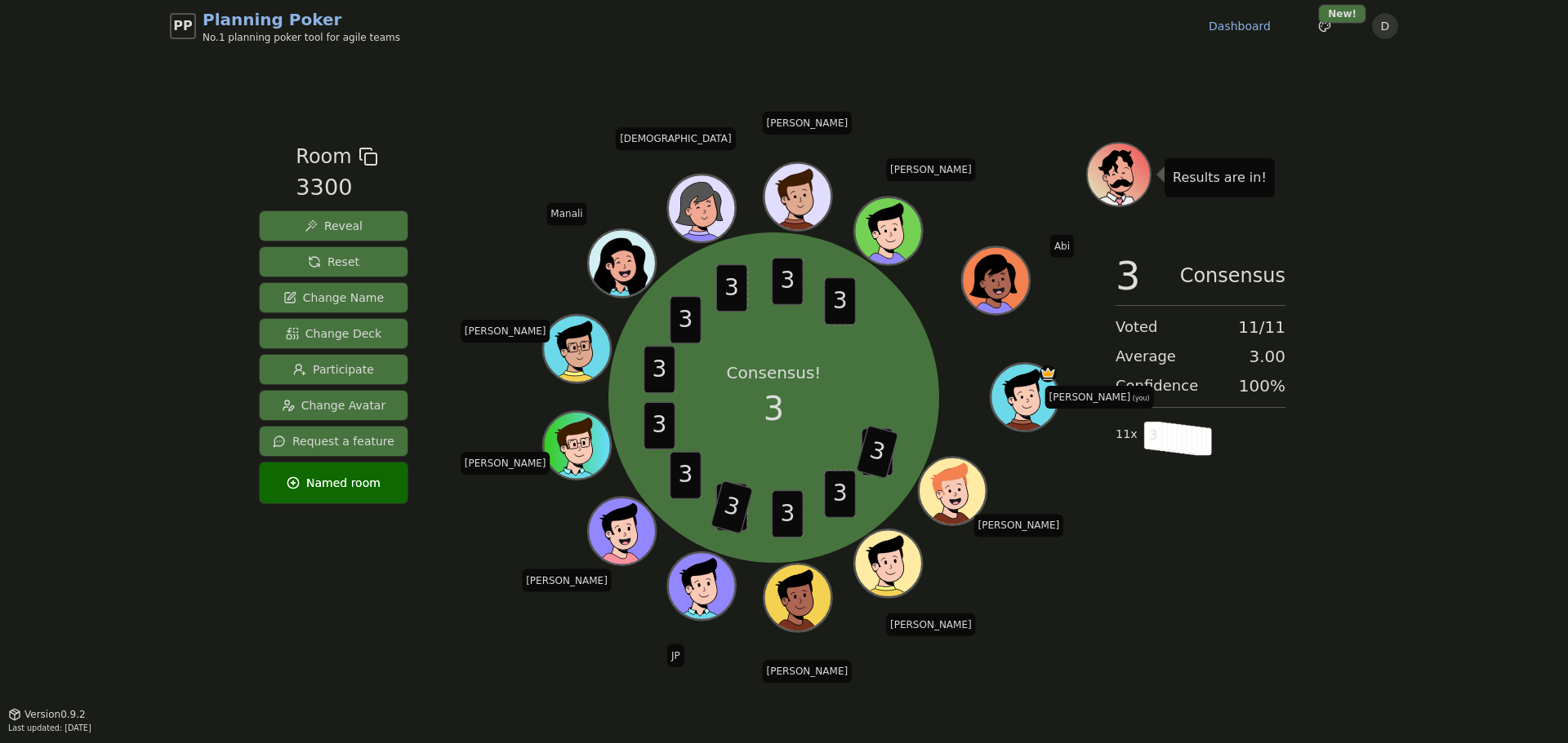
click at [337, 250] on button "Reset" at bounding box center [333, 262] width 148 height 30
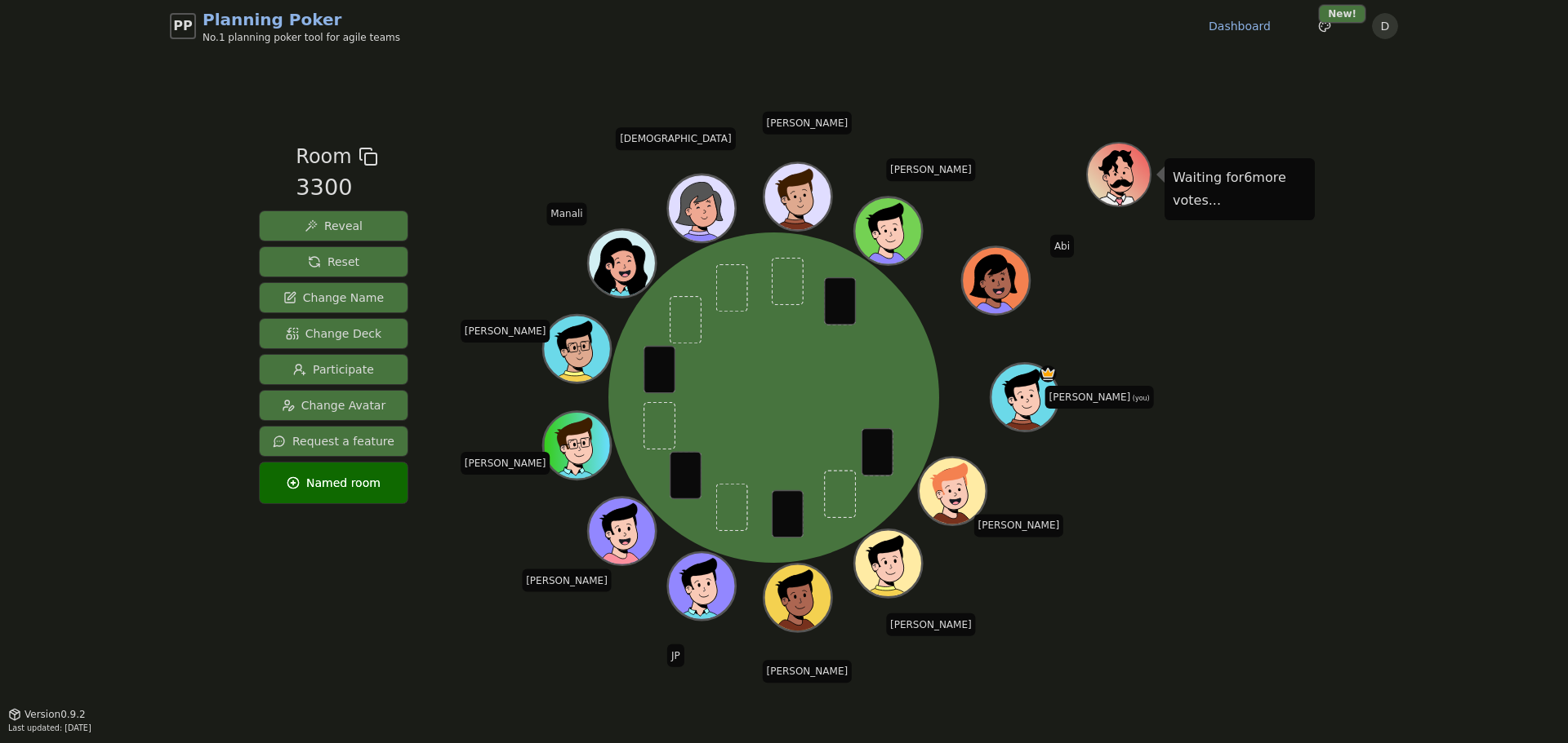
click at [76, 214] on div "PP Planning Poker No.1 planning poker tool for agile teams Dashboard Toggle the…" at bounding box center [784, 372] width 1568 height 743
click at [1147, 466] on div "Waiting for 2 more votes..." at bounding box center [1200, 382] width 229 height 482
click at [1251, 406] on div "Waiting for 2 more votes..." at bounding box center [1200, 382] width 229 height 482
click at [350, 213] on button "Reveal" at bounding box center [333, 226] width 148 height 30
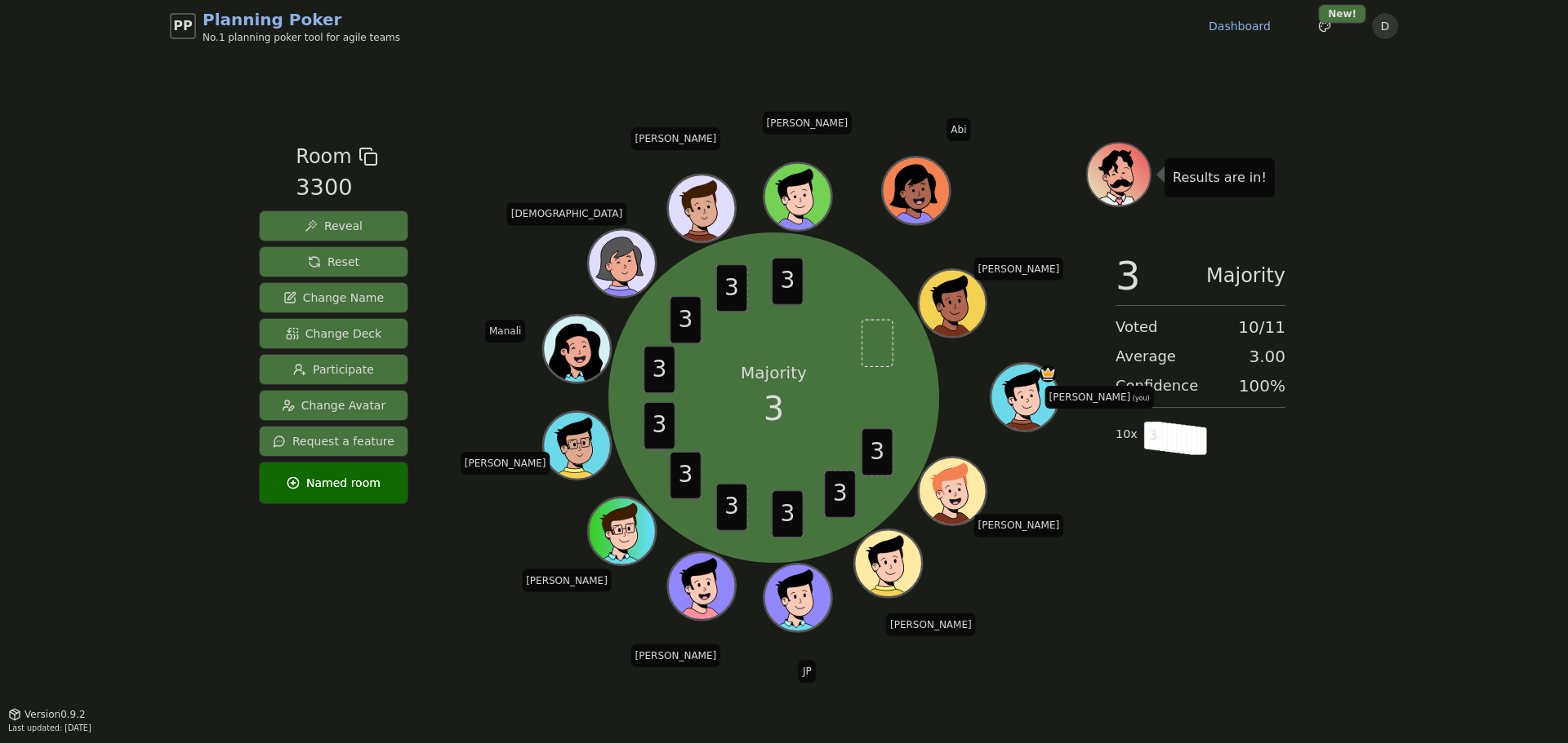
click at [348, 257] on span "Reset" at bounding box center [334, 262] width 52 height 16
